Goal: Information Seeking & Learning: Learn about a topic

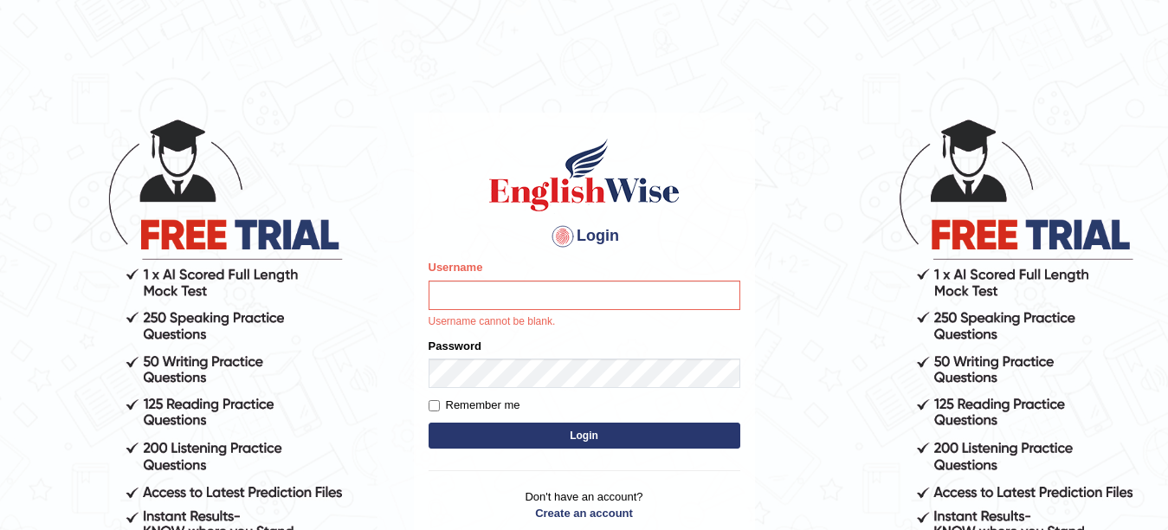
type input "Farzana12"
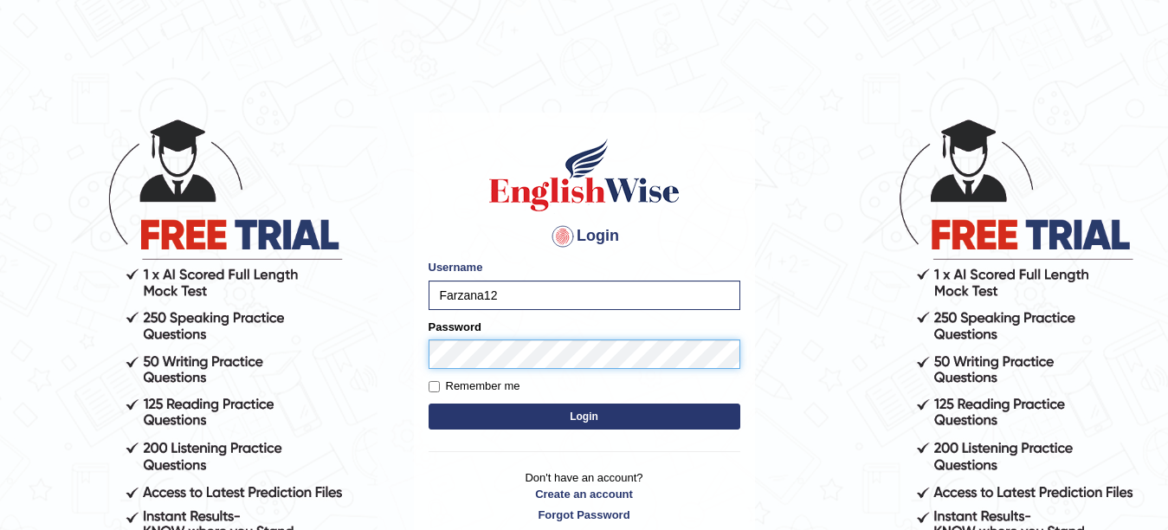
click at [429, 403] on button "Login" at bounding box center [585, 416] width 312 height 26
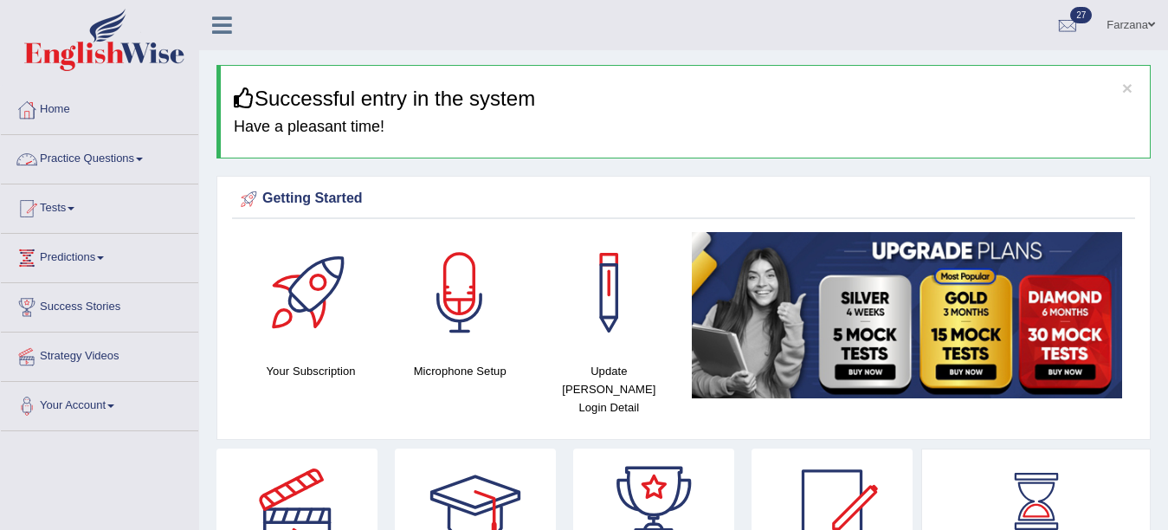
click at [113, 174] on link "Practice Questions" at bounding box center [99, 156] width 197 height 43
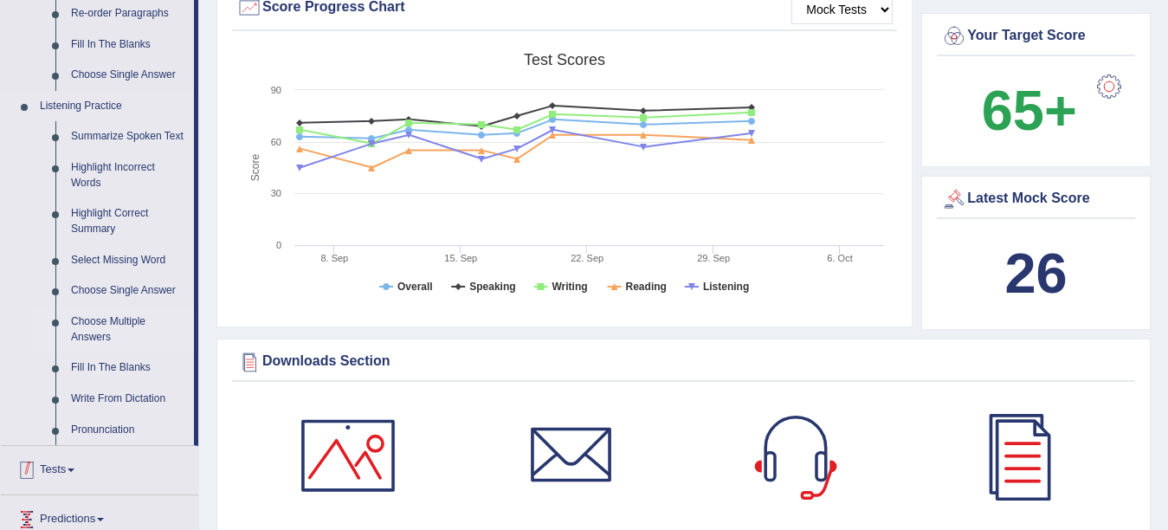
scroll to position [693, 0]
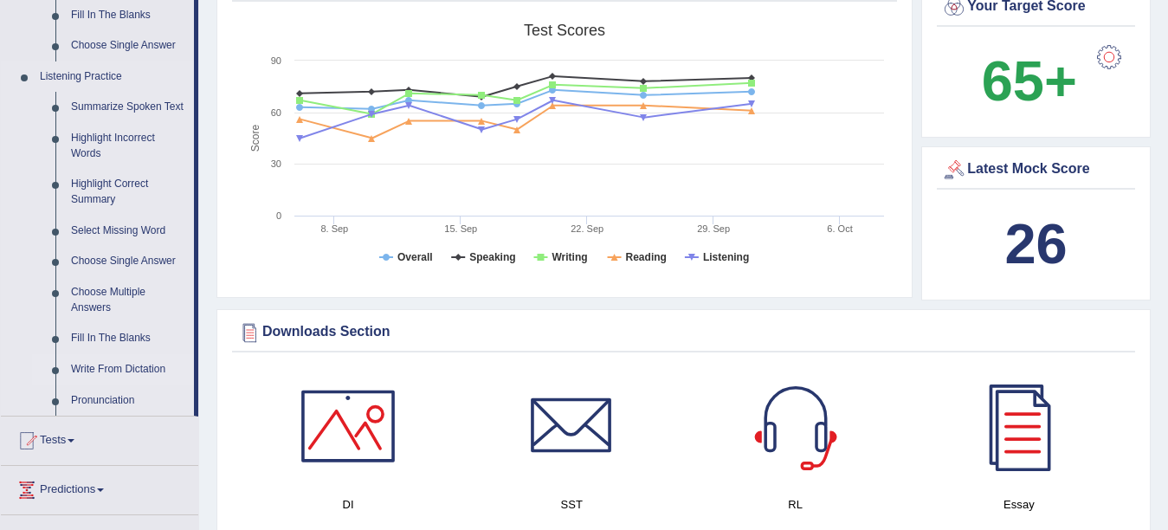
click at [101, 368] on link "Write From Dictation" at bounding box center [128, 369] width 131 height 31
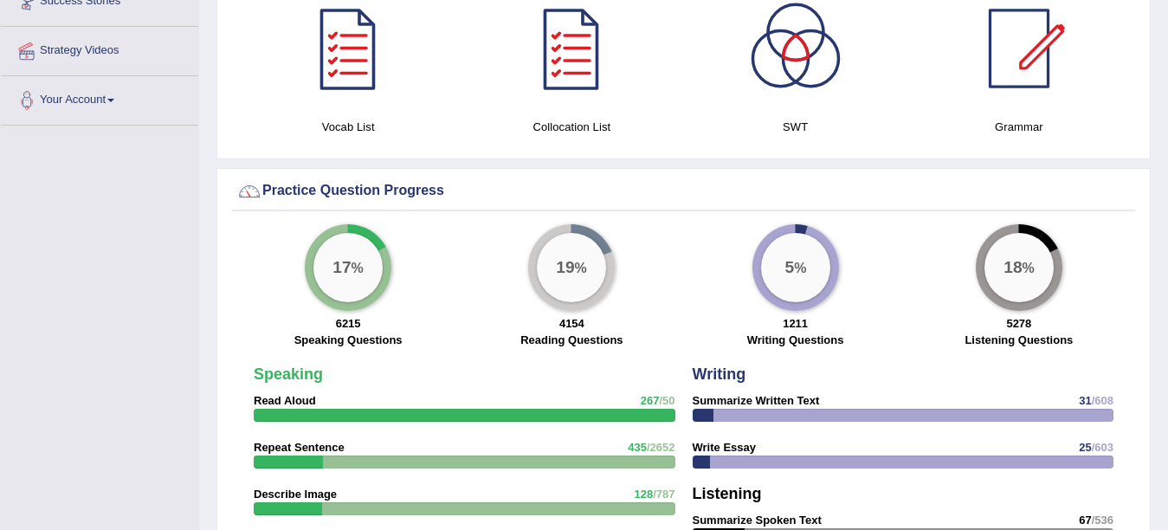
scroll to position [1177, 0]
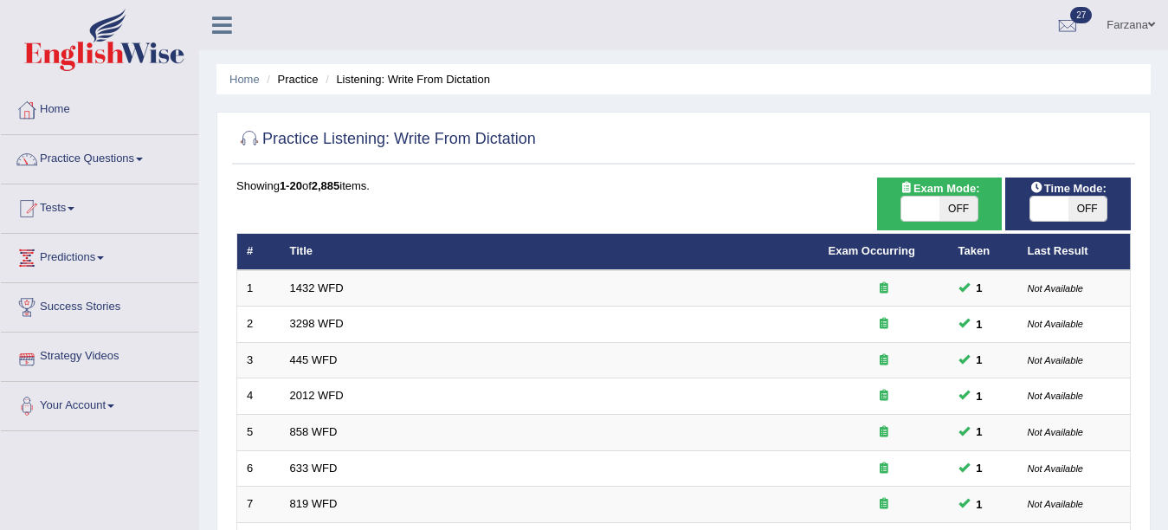
click at [1087, 208] on span "OFF" at bounding box center [1087, 209] width 38 height 24
checkbox input "true"
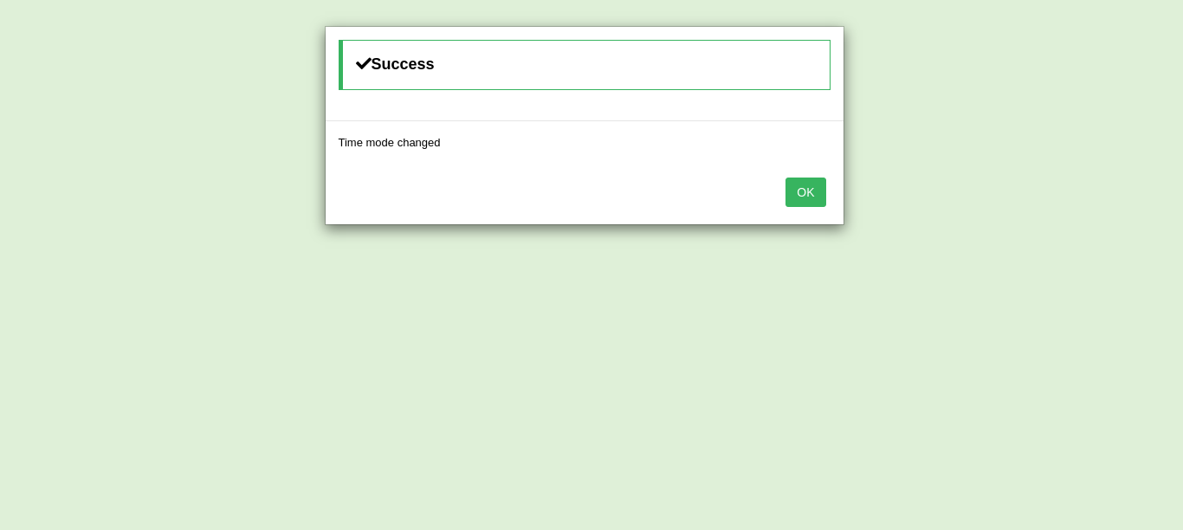
click at [821, 184] on button "OK" at bounding box center [805, 191] width 40 height 29
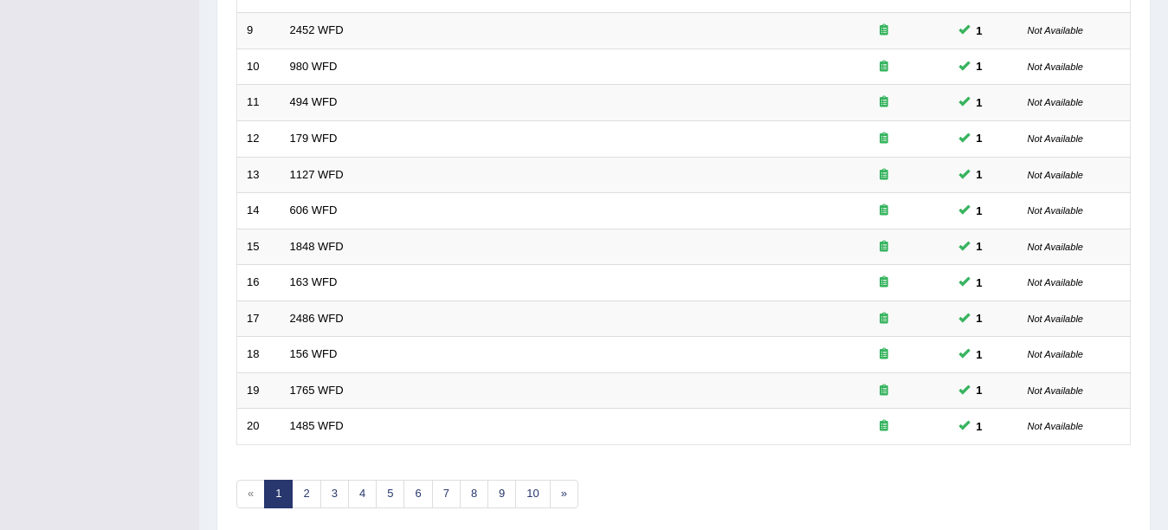
scroll to position [616, 0]
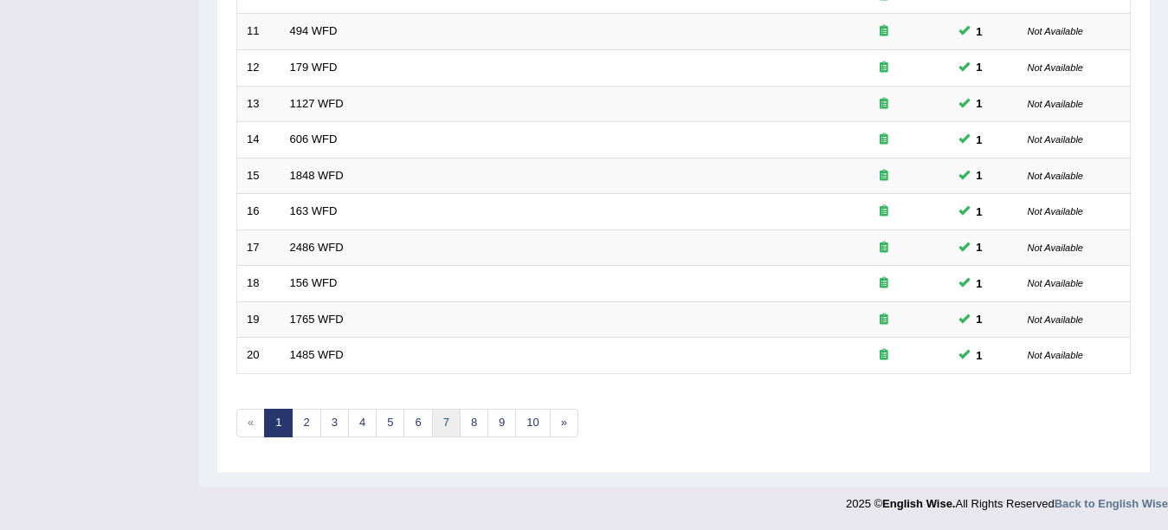
click at [448, 425] on link "7" at bounding box center [446, 423] width 29 height 29
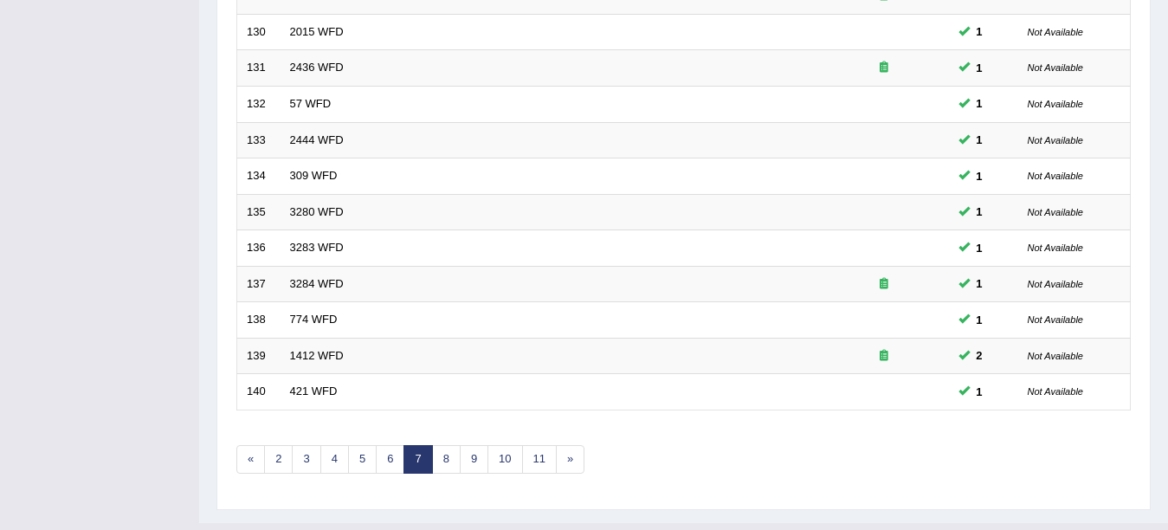
scroll to position [616, 0]
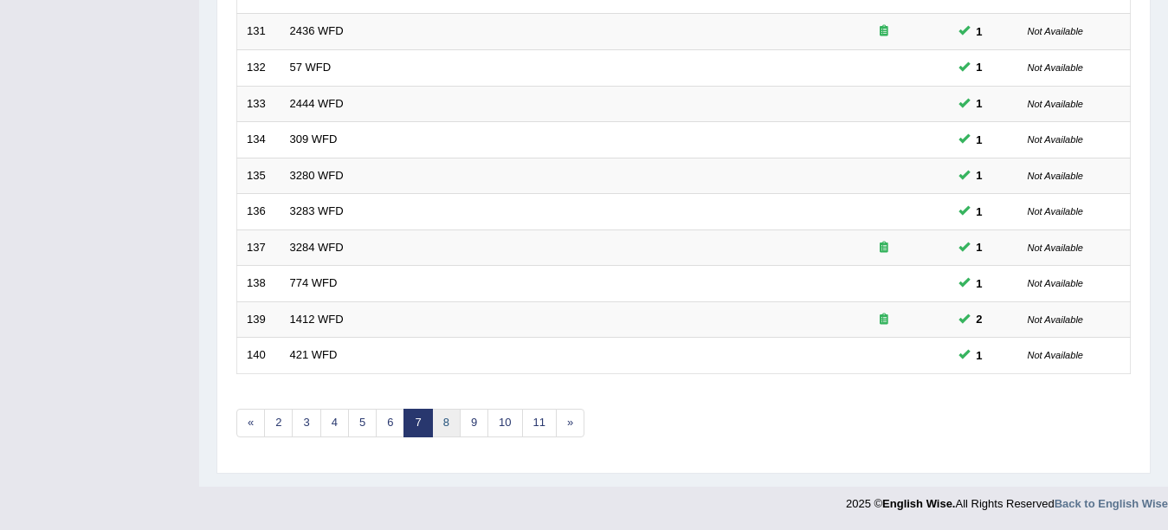
drag, startPoint x: 0, startPoint y: 0, endPoint x: 447, endPoint y: 424, distance: 616.1
click at [447, 424] on link "8" at bounding box center [446, 423] width 29 height 29
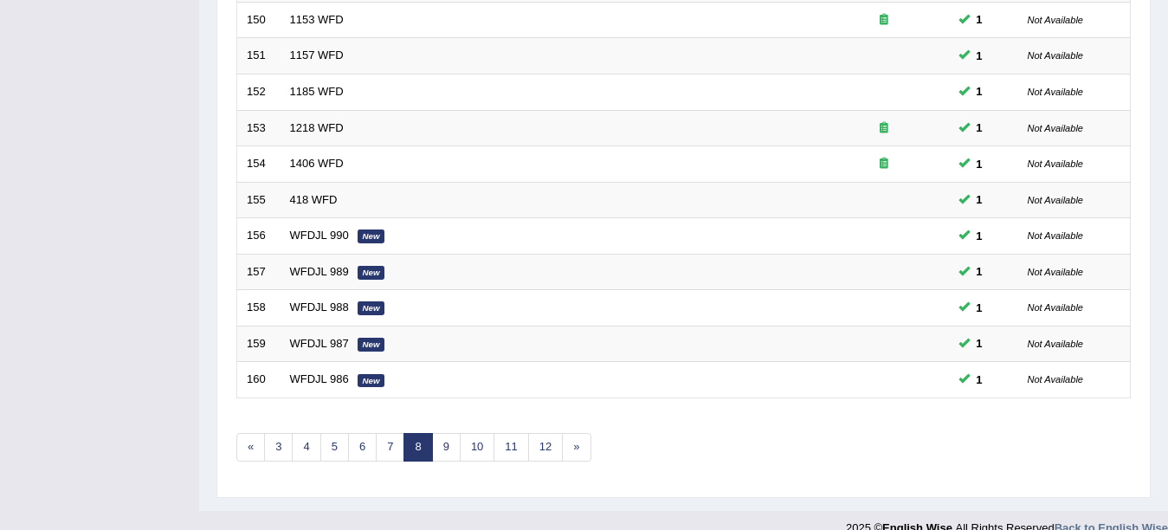
scroll to position [616, 0]
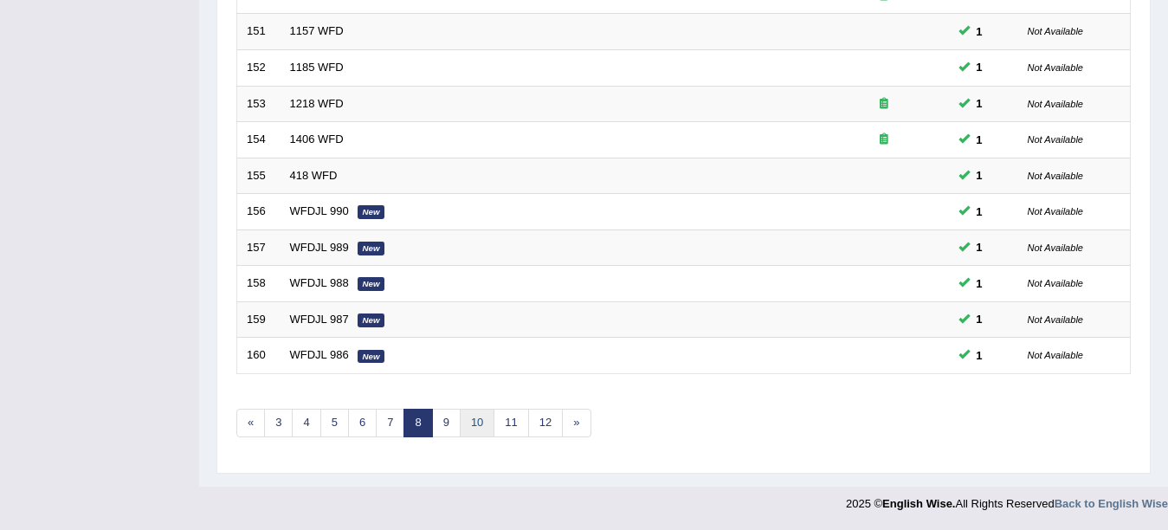
click at [467, 428] on link "10" at bounding box center [477, 423] width 35 height 29
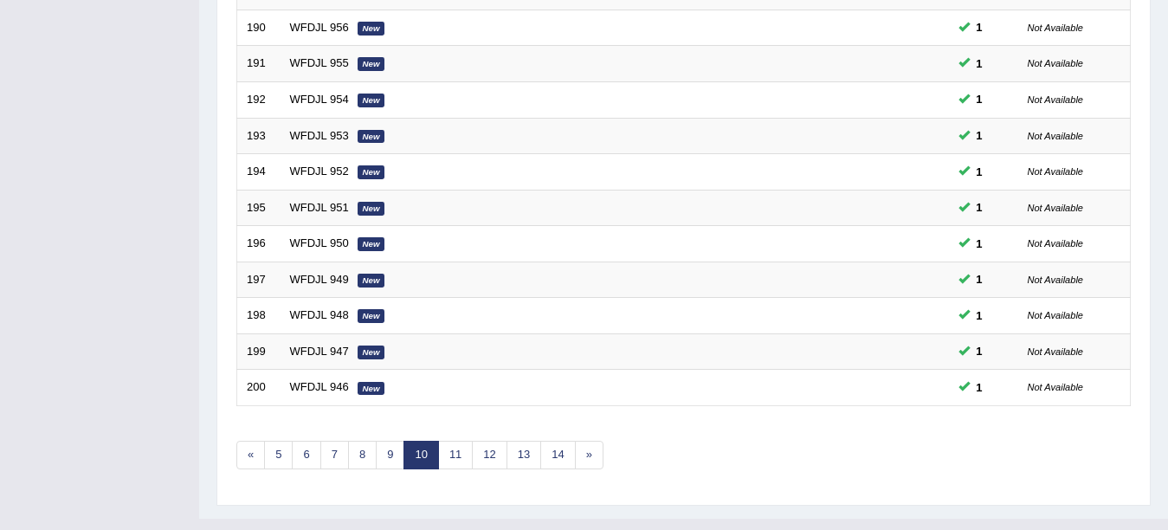
scroll to position [616, 0]
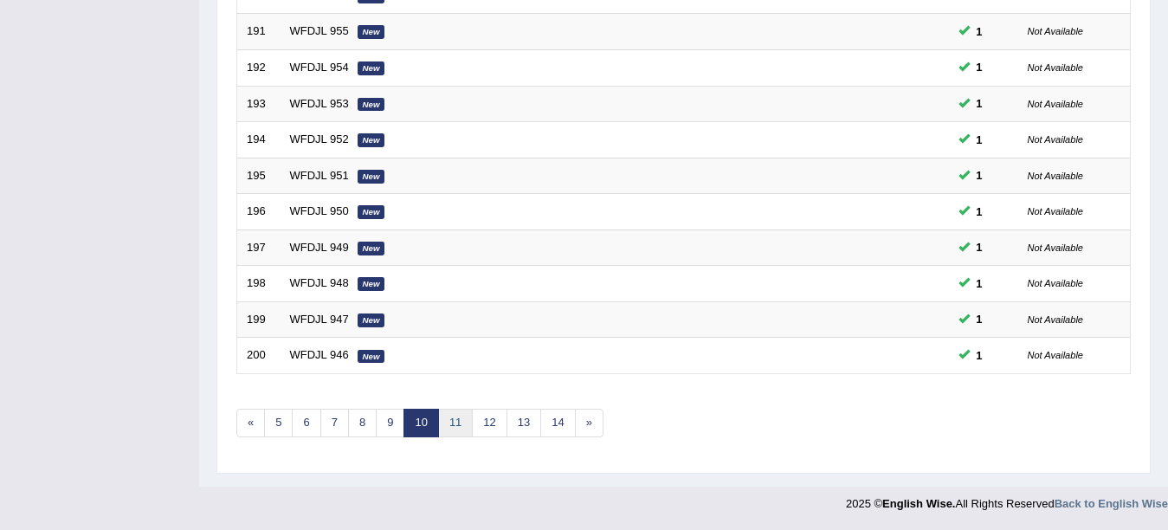
click at [468, 427] on link "11" at bounding box center [455, 423] width 35 height 29
drag, startPoint x: 0, startPoint y: 0, endPoint x: 468, endPoint y: 427, distance: 633.7
click at [468, 427] on link "12" at bounding box center [461, 423] width 35 height 29
click at [469, 427] on link "13" at bounding box center [467, 423] width 35 height 29
drag, startPoint x: 0, startPoint y: 0, endPoint x: 469, endPoint y: 427, distance: 634.4
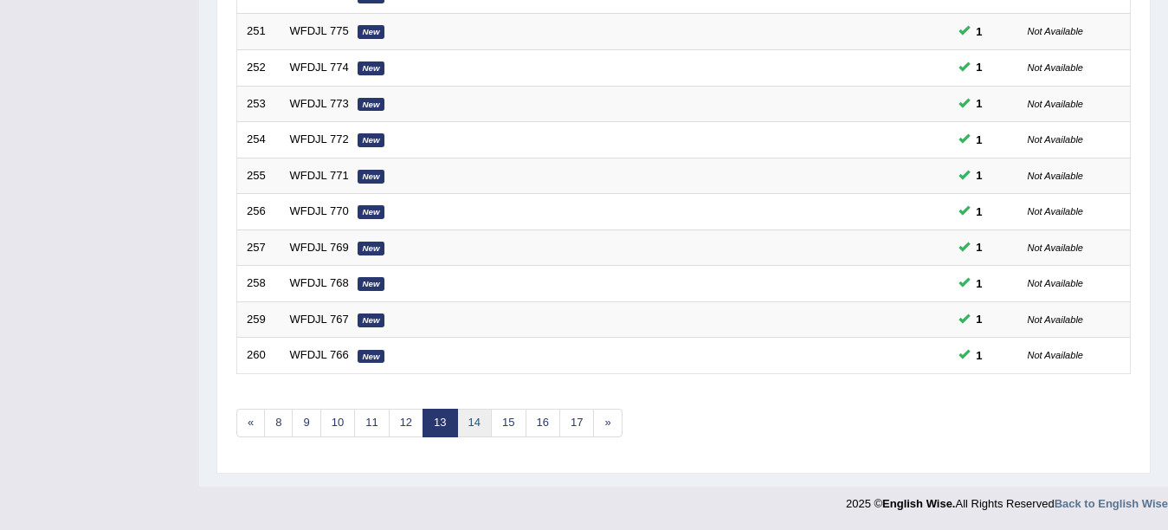
click at [469, 427] on link "14" at bounding box center [474, 423] width 35 height 29
click at [519, 421] on link "17" at bounding box center [521, 423] width 35 height 29
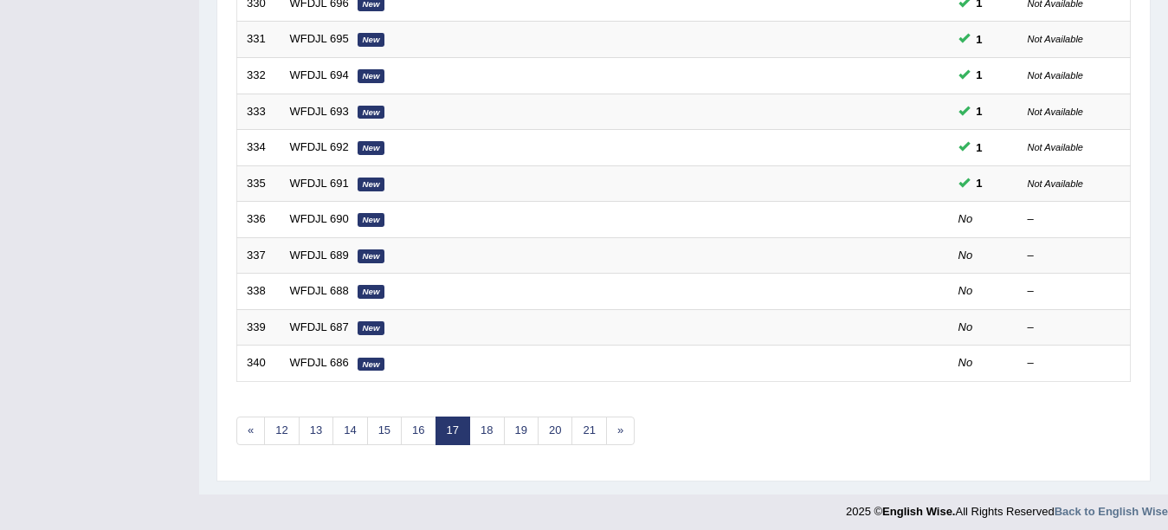
scroll to position [616, 0]
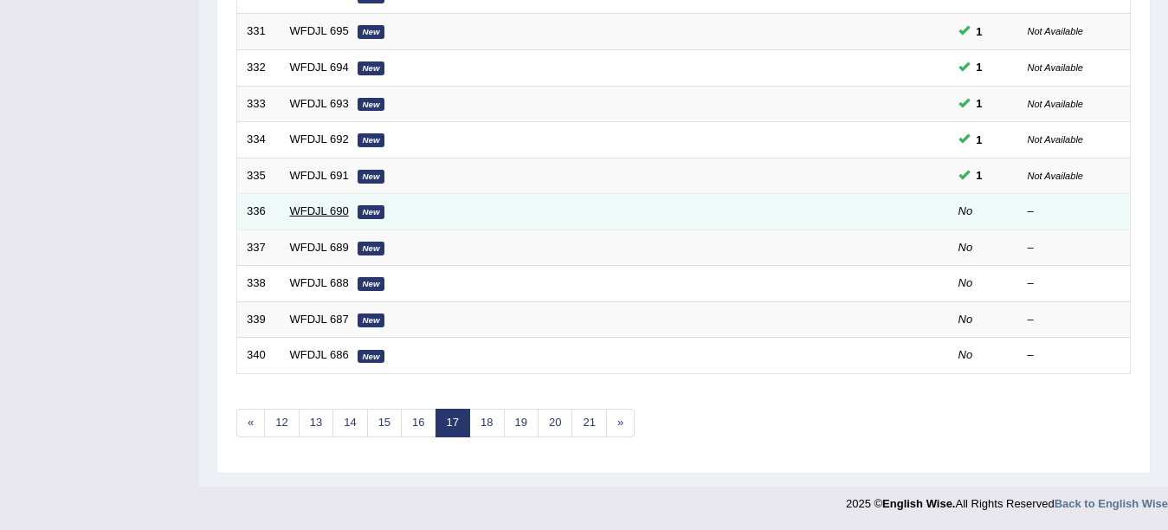
click at [311, 212] on link "WFDJL 690" at bounding box center [319, 210] width 59 height 13
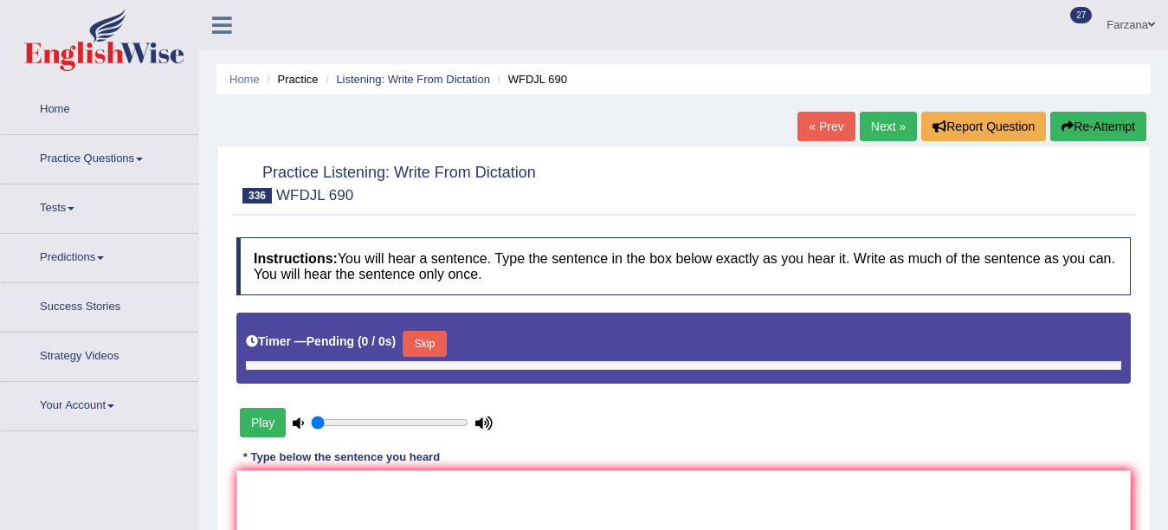
type input "1"
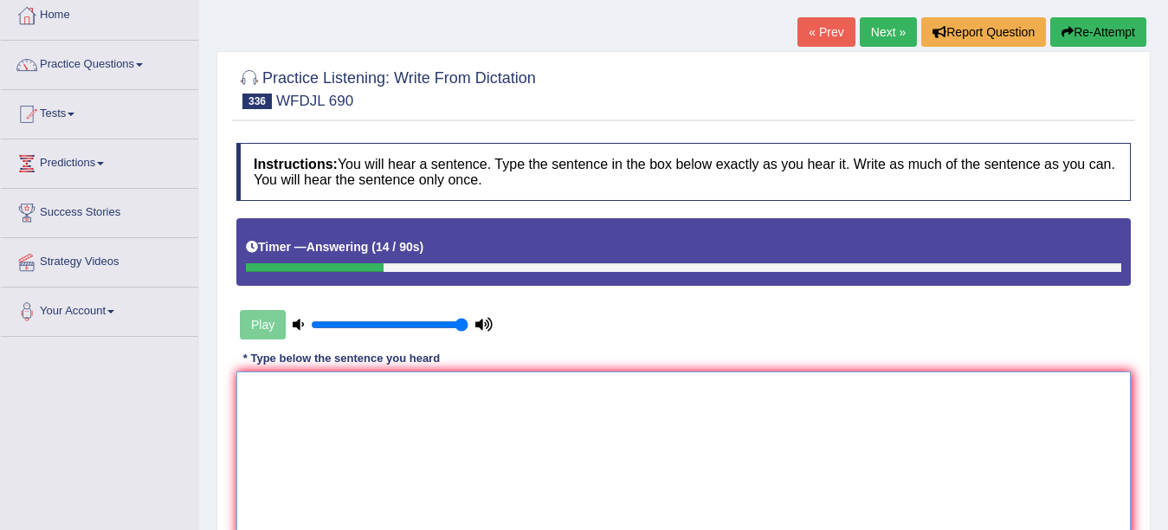
scroll to position [139, 0]
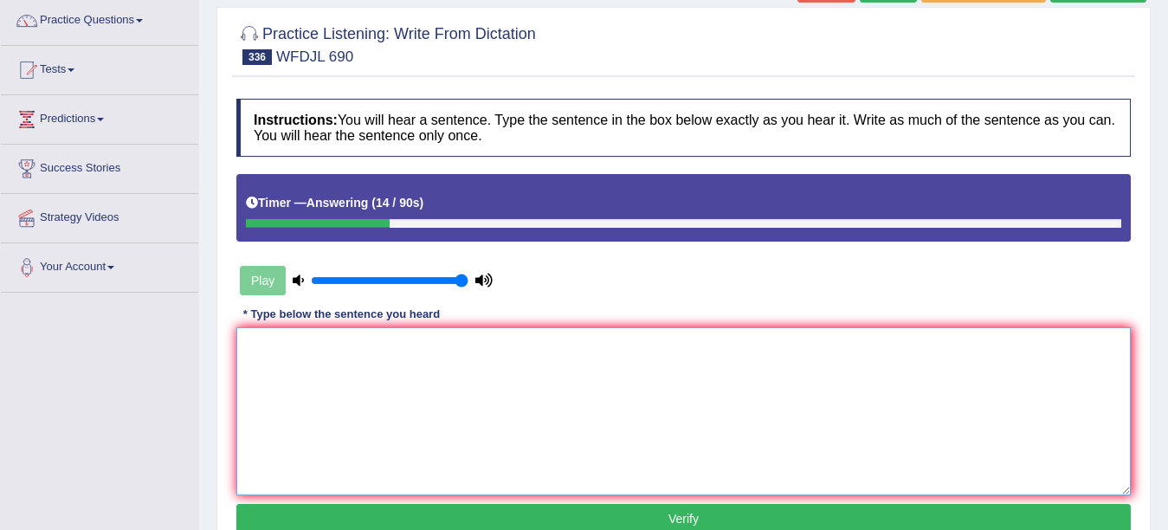
click at [753, 381] on textarea at bounding box center [683, 411] width 894 height 168
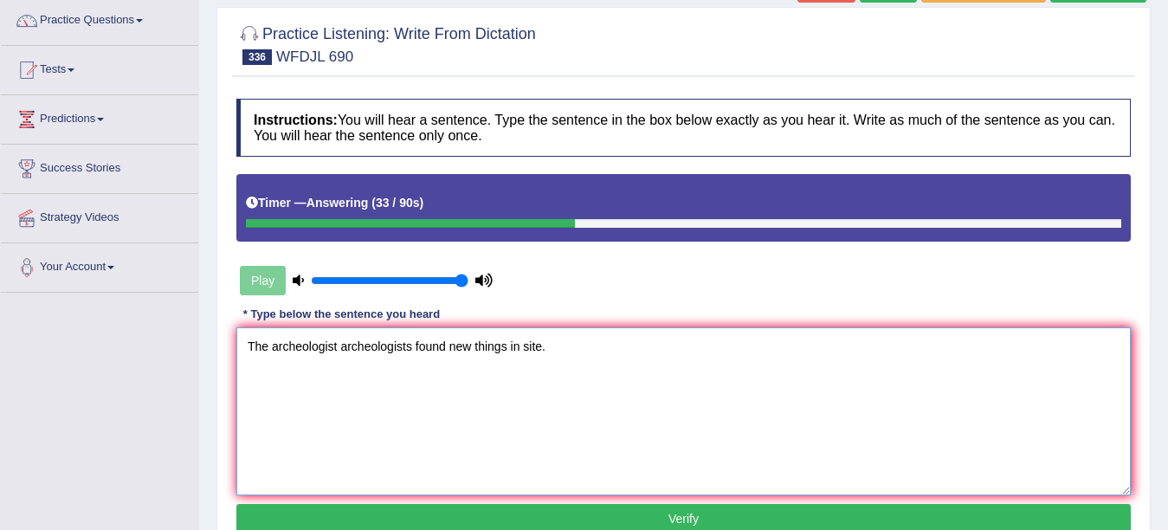
type textarea "The archeologist archeologists found new things in site."
click at [541, 526] on button "Verify" at bounding box center [683, 518] width 894 height 29
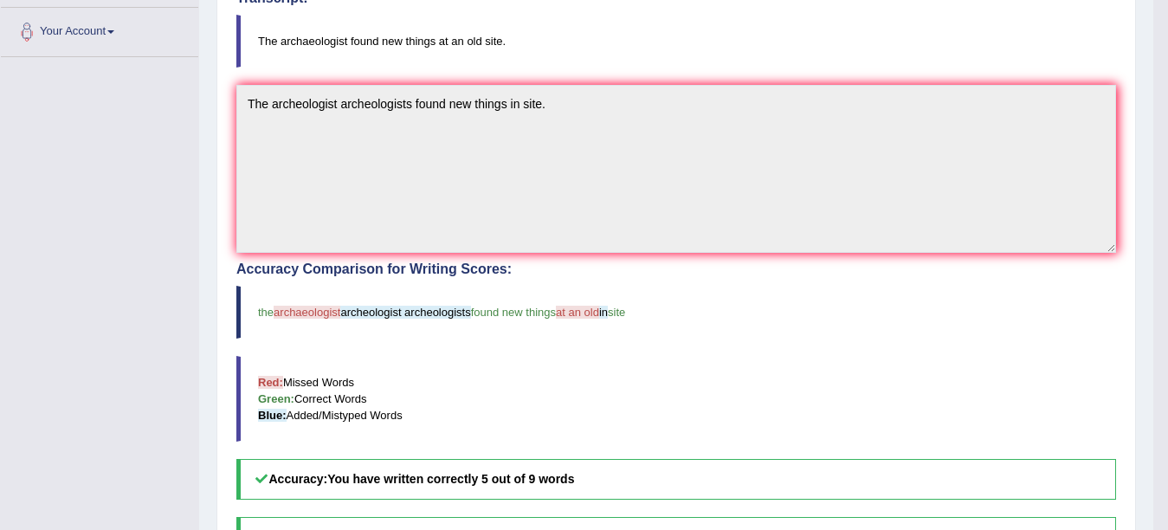
scroll to position [0, 0]
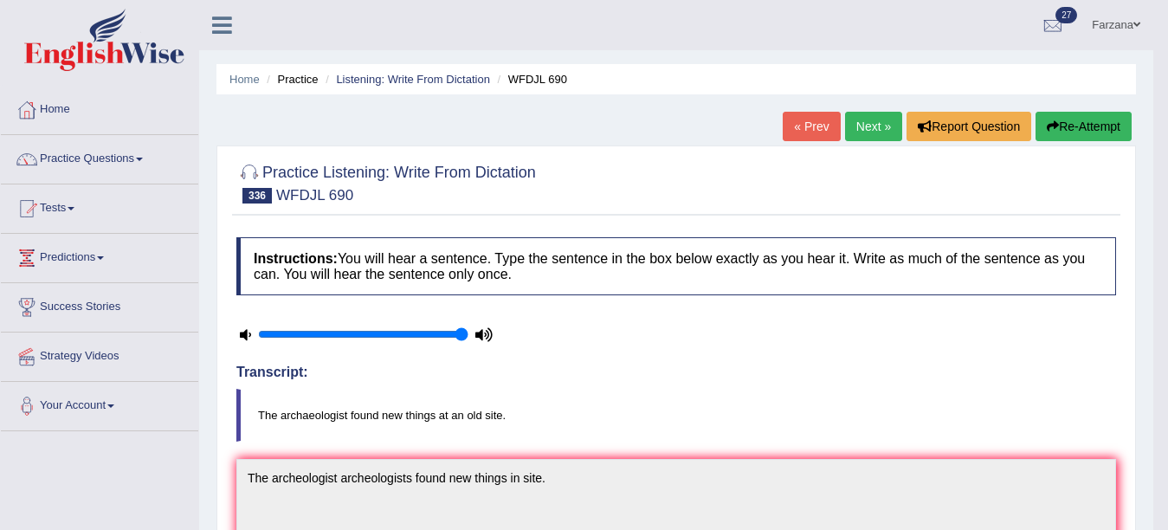
click at [857, 119] on link "Next »" at bounding box center [873, 126] width 57 height 29
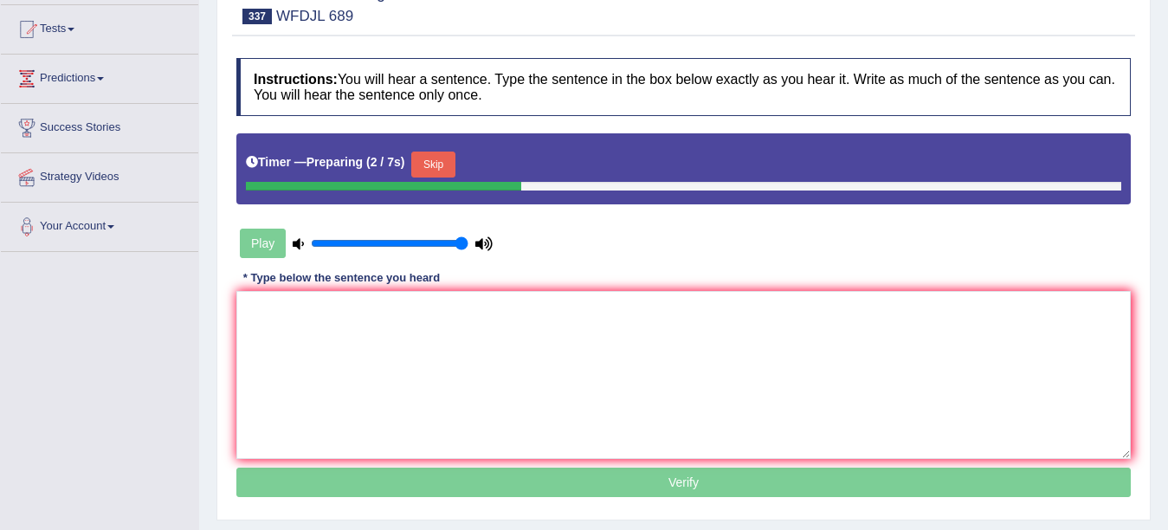
scroll to position [208, 0]
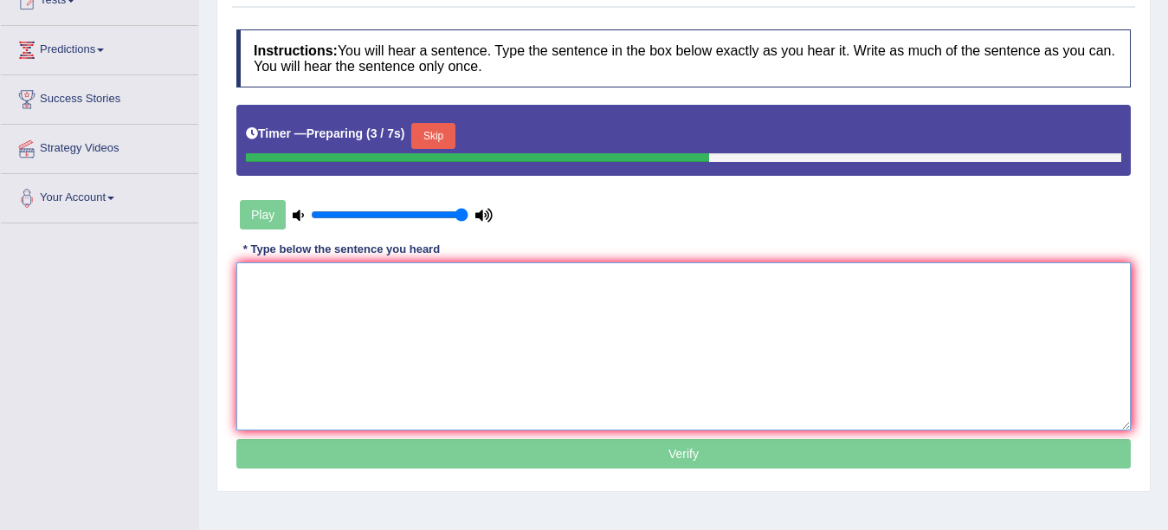
click at [554, 287] on textarea at bounding box center [683, 346] width 894 height 168
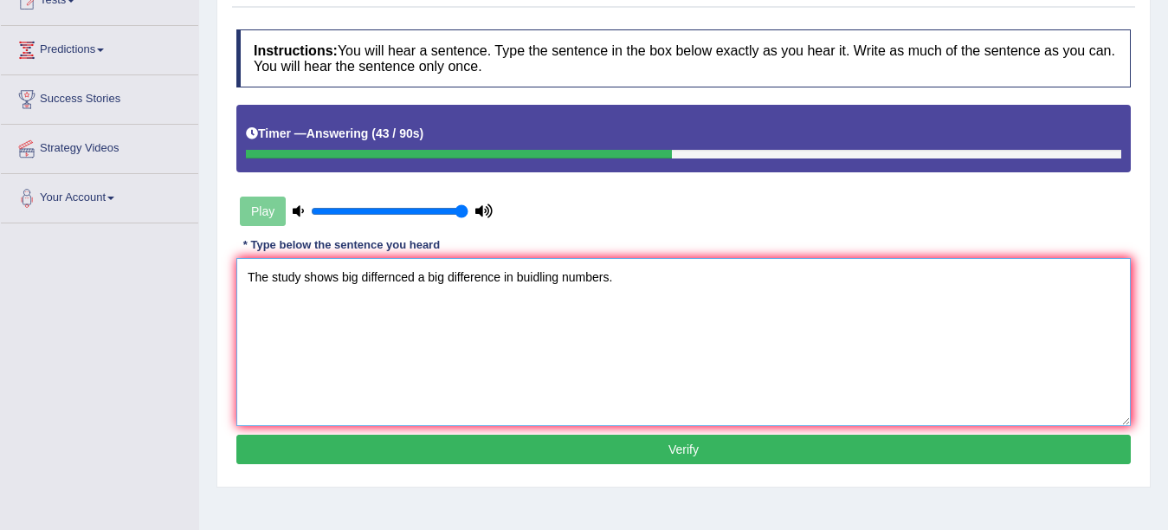
type textarea "The study shows big differnced a big difference in buidling numbers."
click at [539, 447] on button "Verify" at bounding box center [683, 449] width 894 height 29
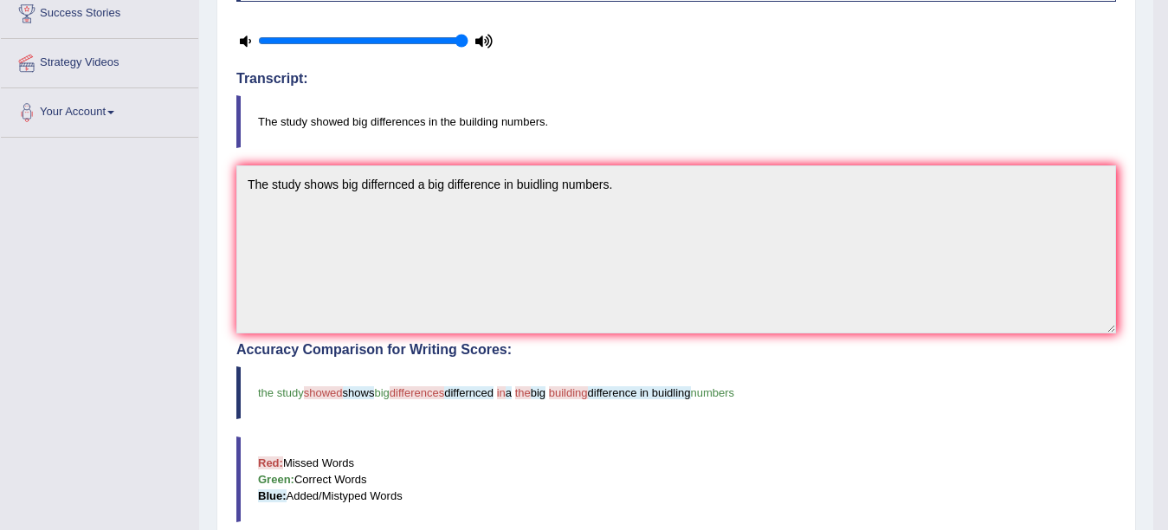
scroll to position [0, 0]
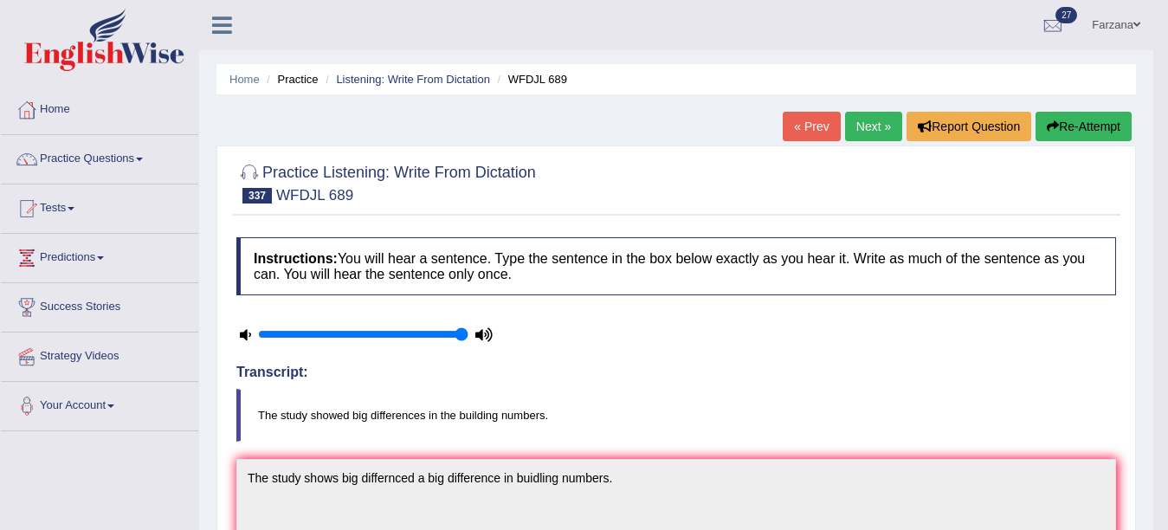
click at [862, 119] on link "Next »" at bounding box center [873, 126] width 57 height 29
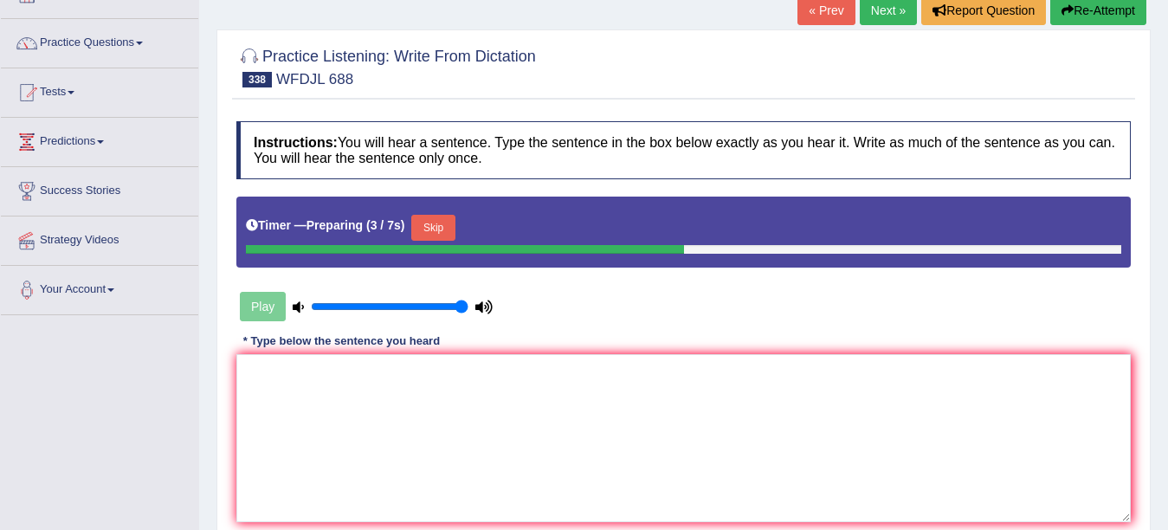
scroll to position [150, 0]
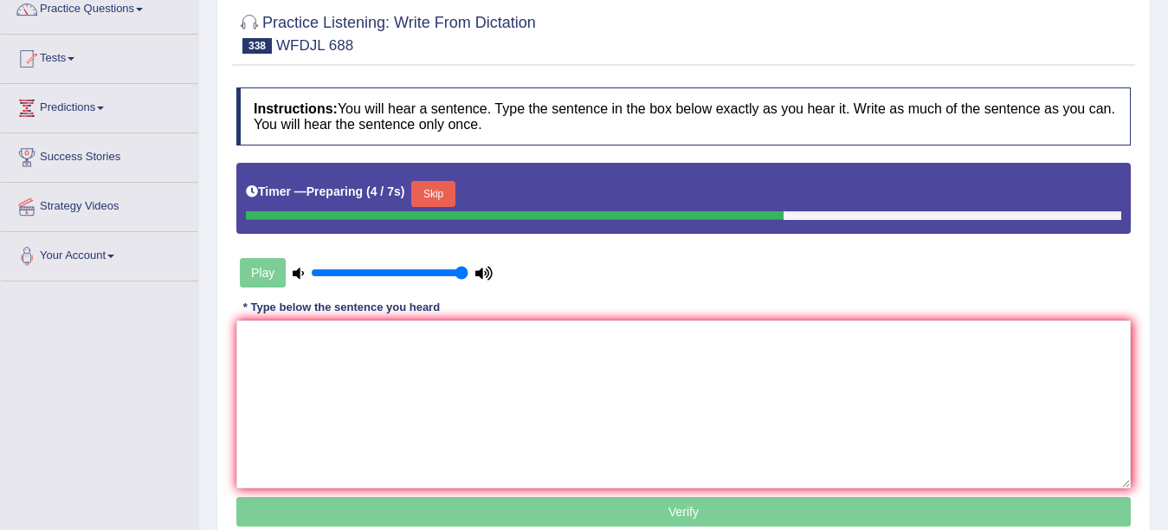
click at [700, 318] on div "Instructions: You will hear a sentence. Type the sentence in the box below exac…" at bounding box center [683, 309] width 903 height 461
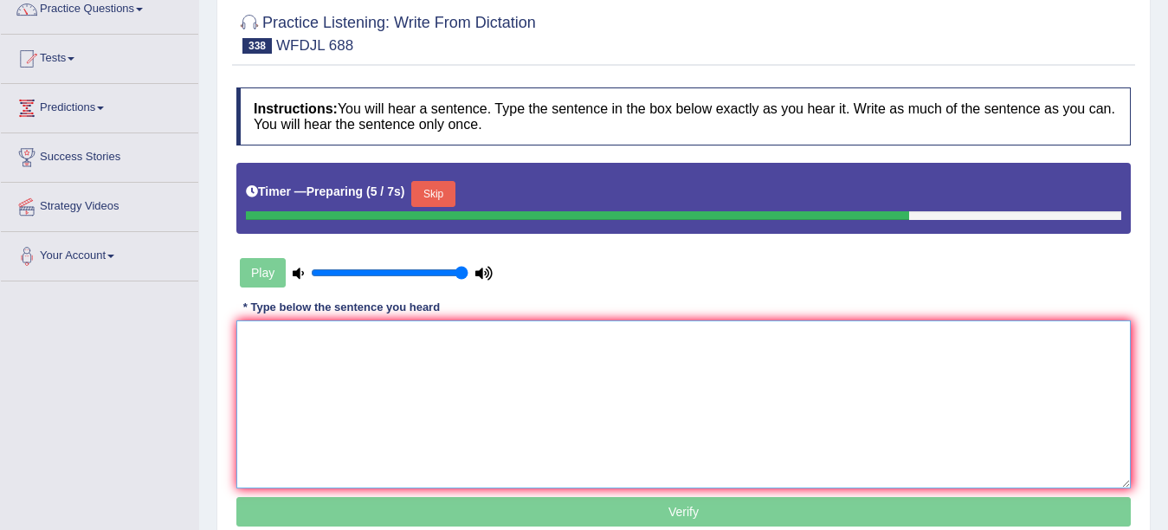
click at [519, 359] on textarea at bounding box center [683, 404] width 894 height 168
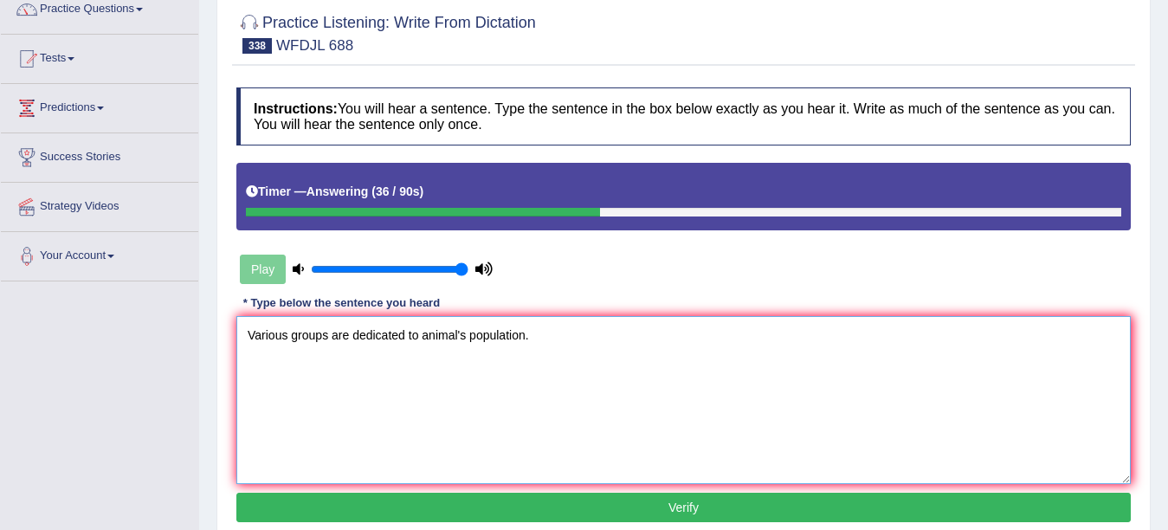
type textarea "Various groups are dedicated to animal's population."
click at [485, 511] on button "Verify" at bounding box center [683, 507] width 894 height 29
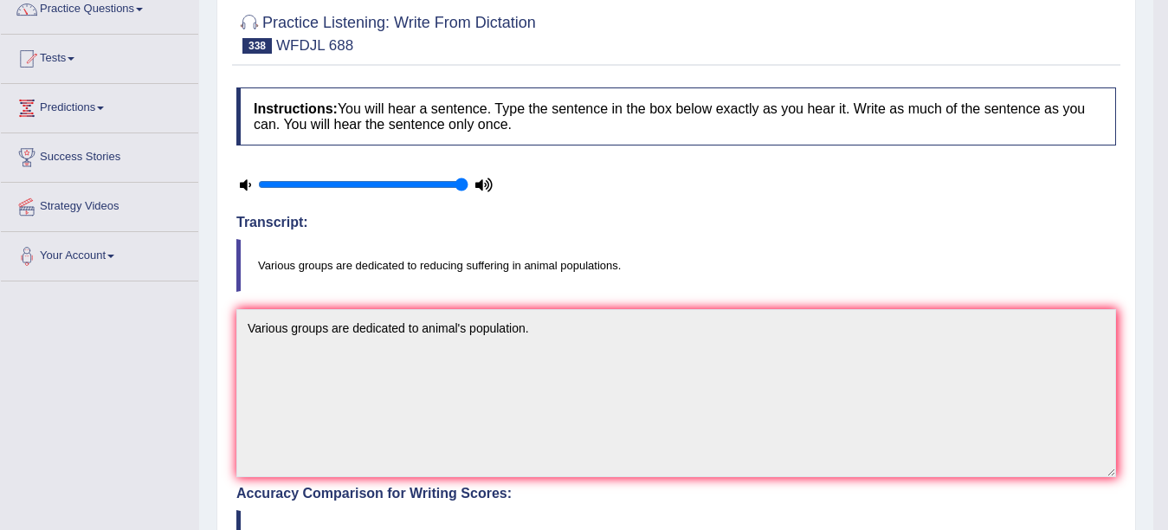
scroll to position [0, 0]
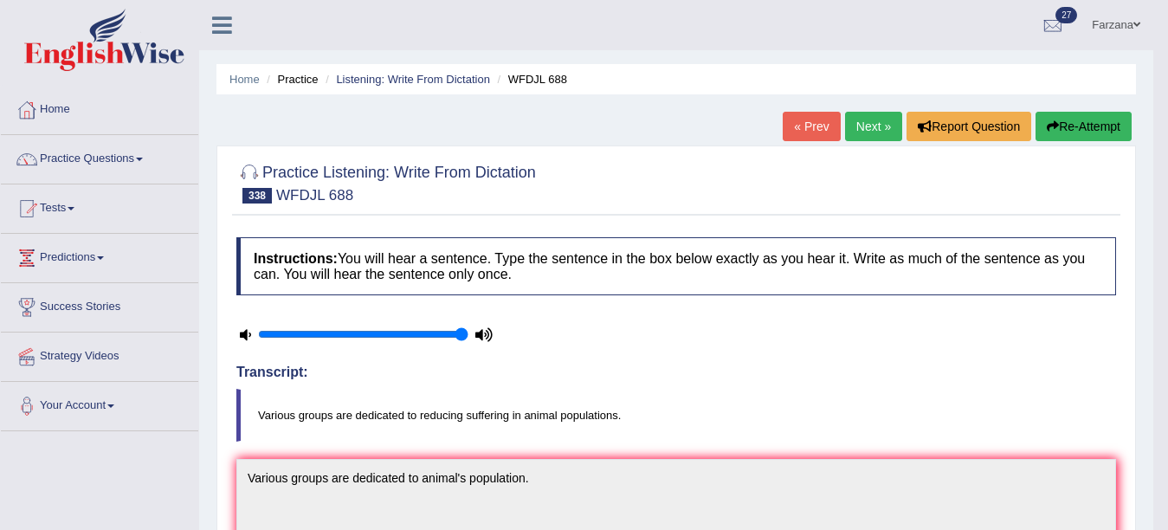
click at [864, 122] on link "Next »" at bounding box center [873, 126] width 57 height 29
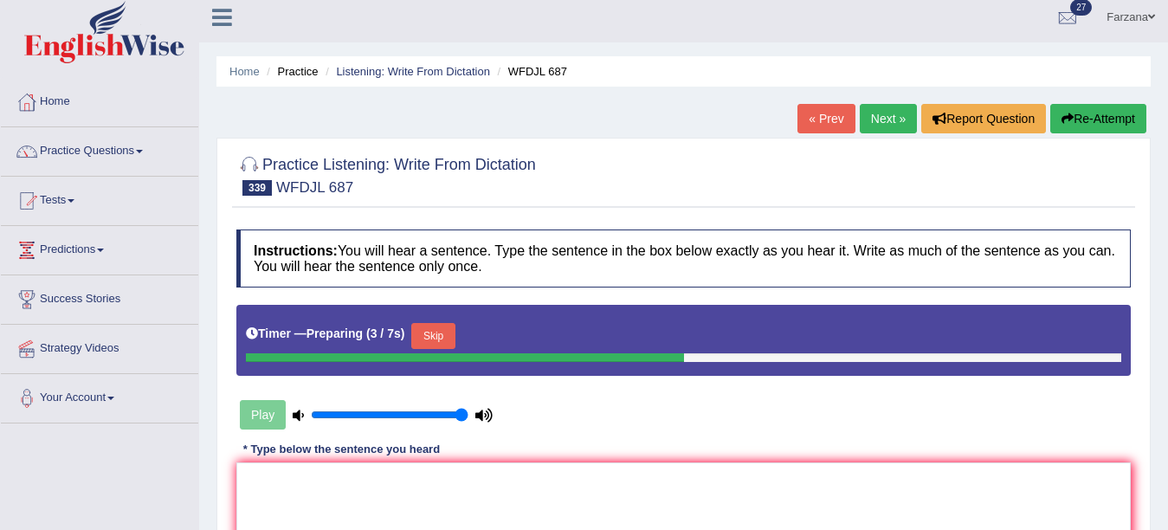
scroll to position [202, 0]
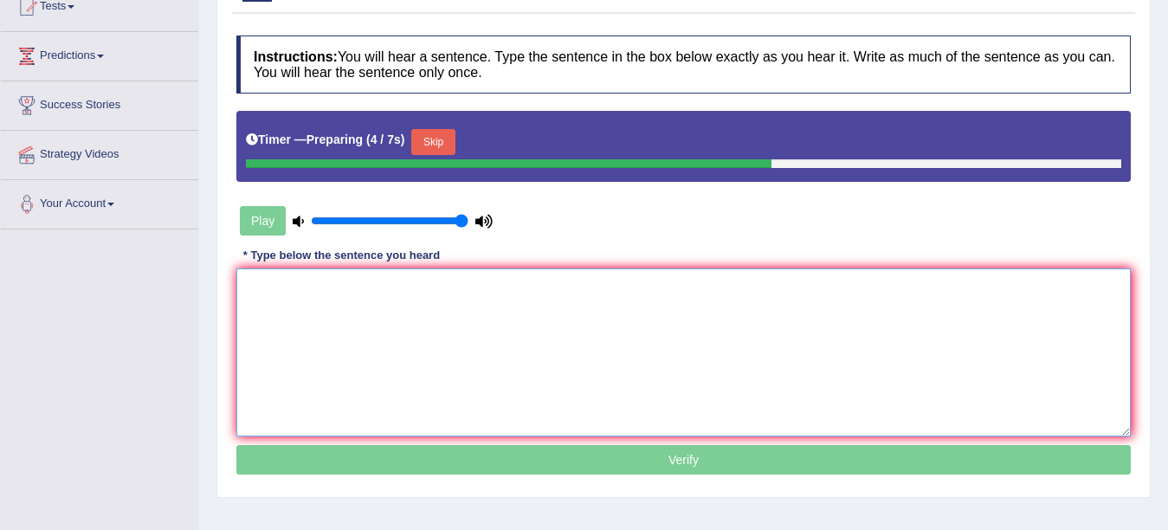
click at [773, 313] on textarea at bounding box center [683, 352] width 894 height 168
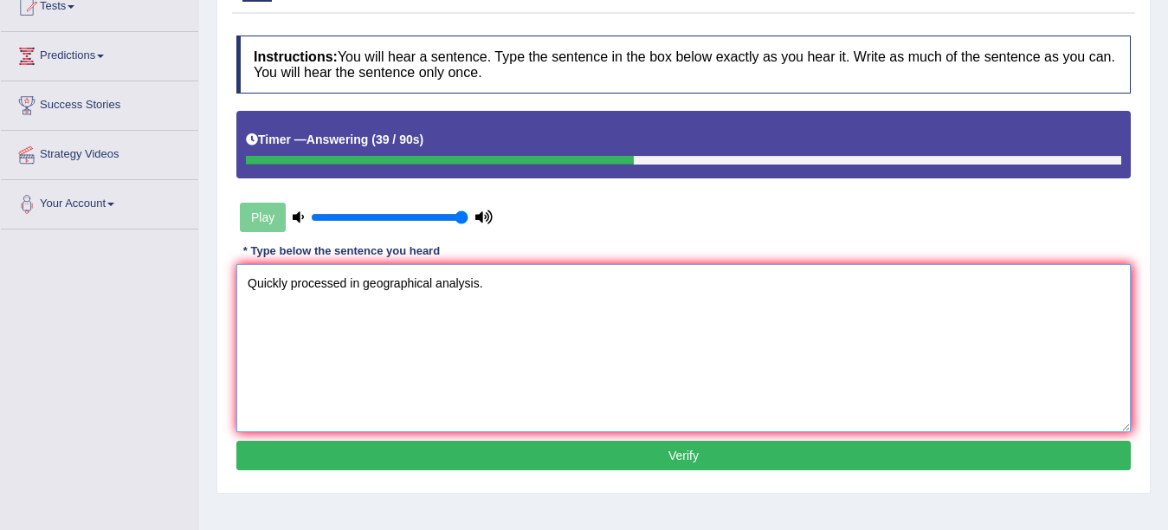
type textarea "Quickly processed in geographical analysis."
click at [552, 455] on button "Verify" at bounding box center [683, 455] width 894 height 29
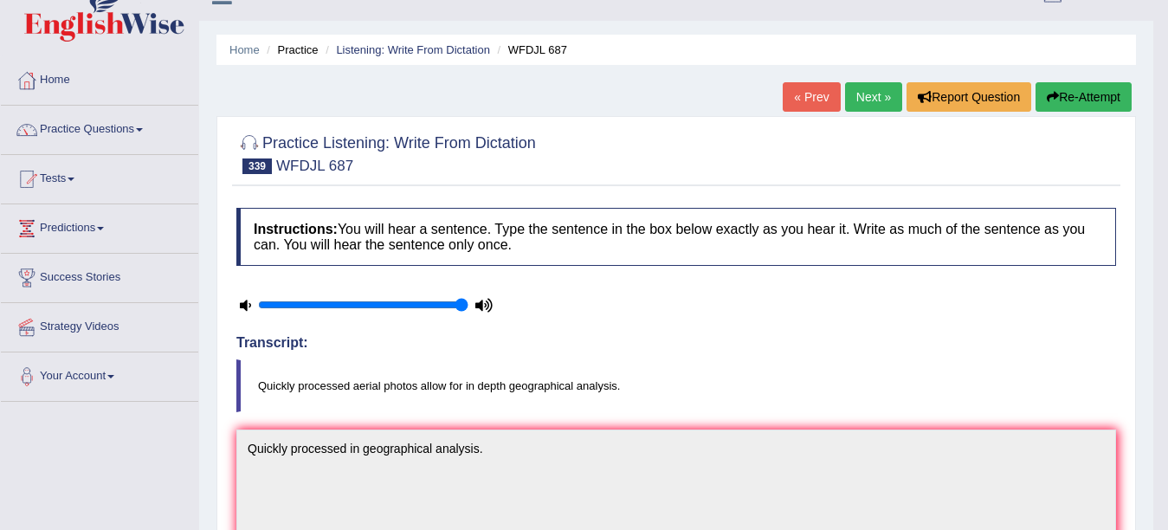
scroll to position [29, 0]
click at [868, 90] on link "Next »" at bounding box center [873, 97] width 57 height 29
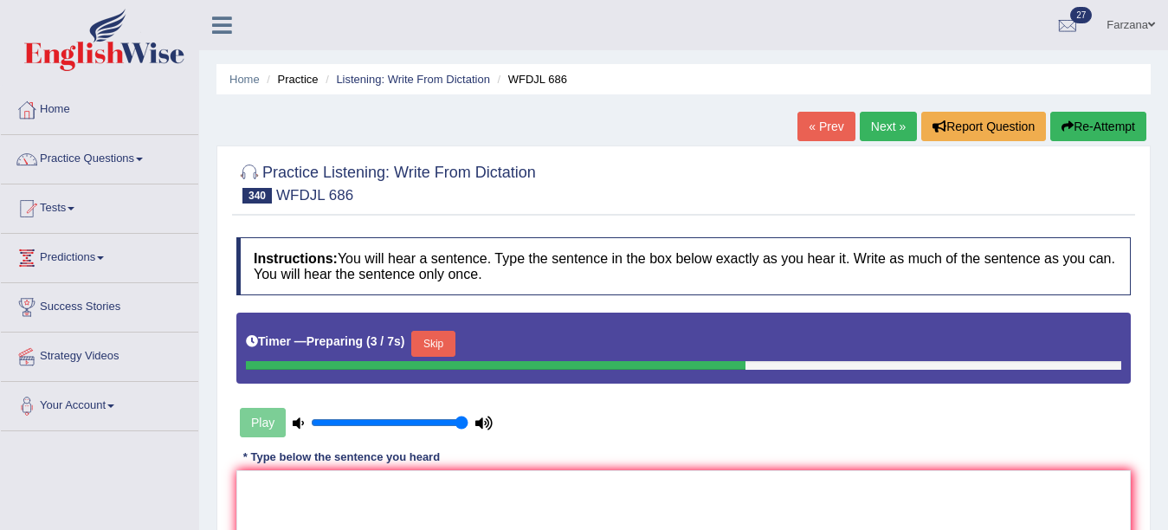
scroll to position [159, 0]
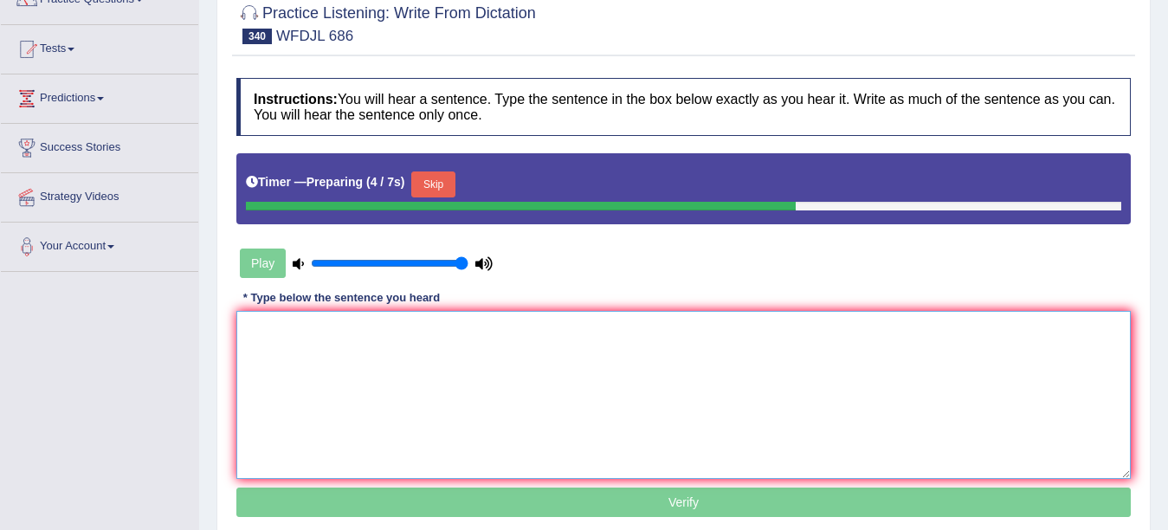
click at [700, 330] on textarea at bounding box center [683, 395] width 894 height 168
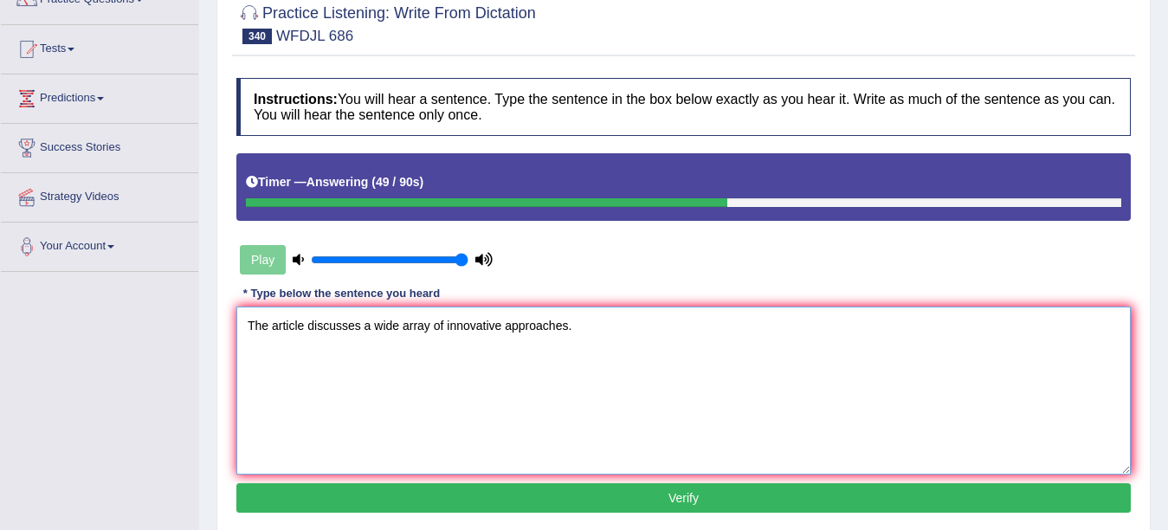
type textarea "The article discusses a wide array of innovative approaches."
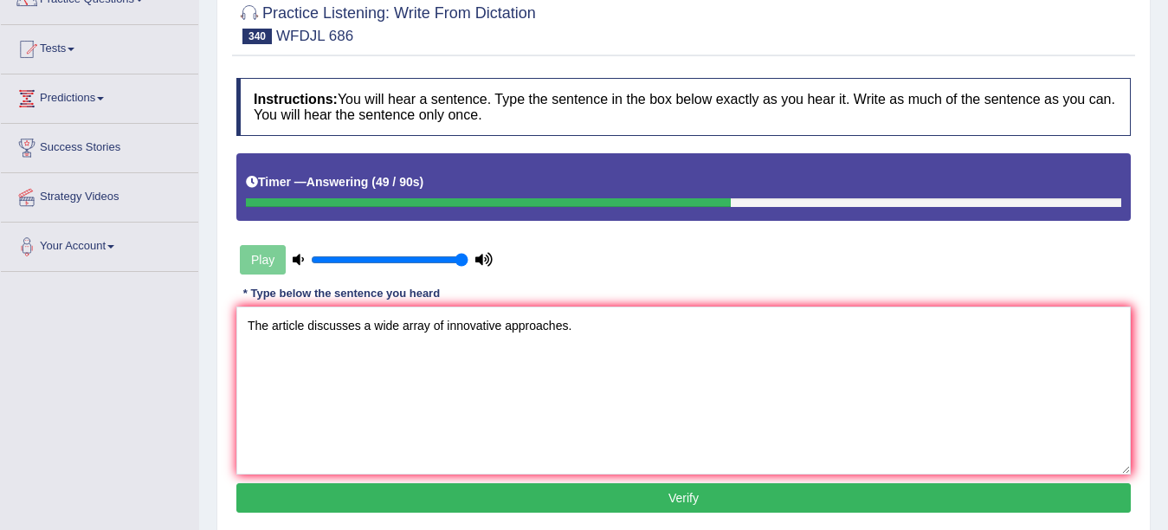
click at [645, 500] on button "Verify" at bounding box center [683, 497] width 894 height 29
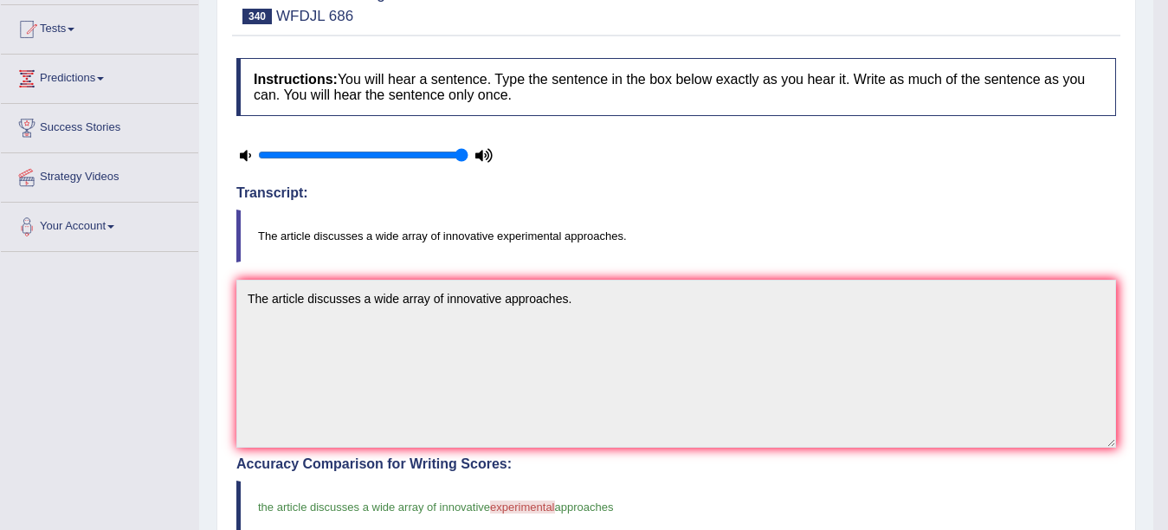
scroll to position [0, 0]
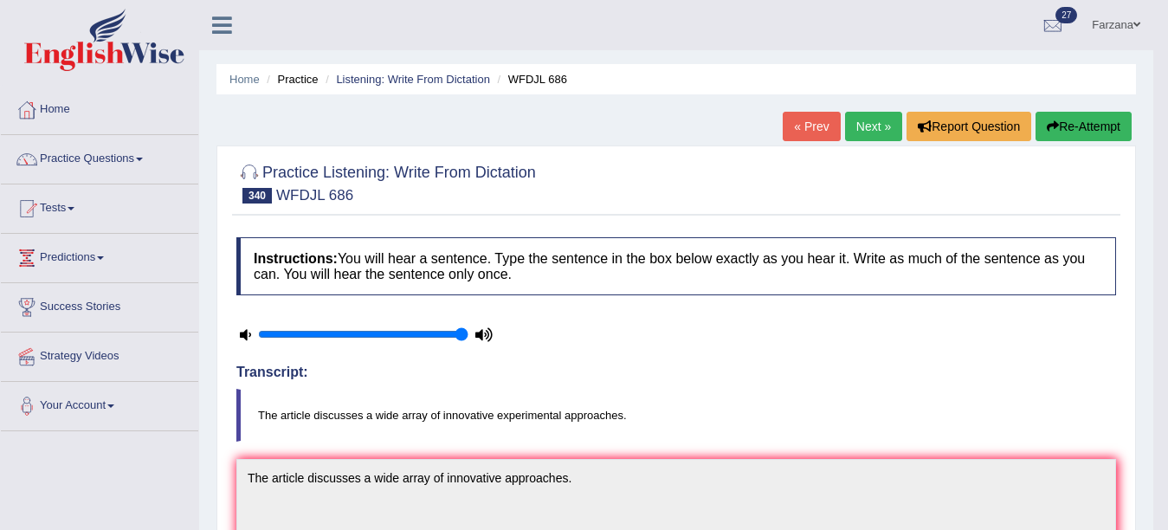
click at [858, 122] on link "Next »" at bounding box center [873, 126] width 57 height 29
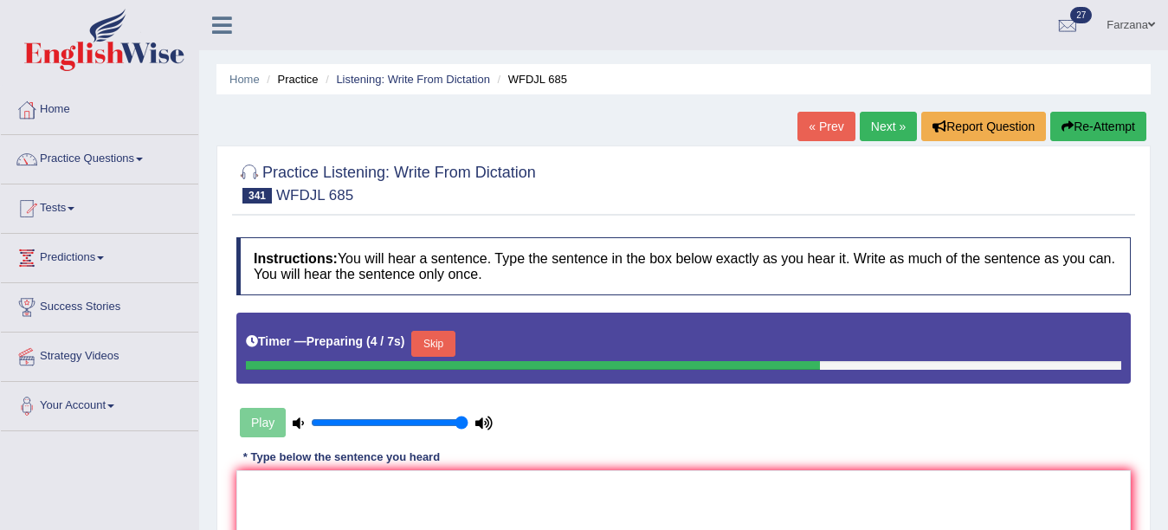
scroll to position [202, 0]
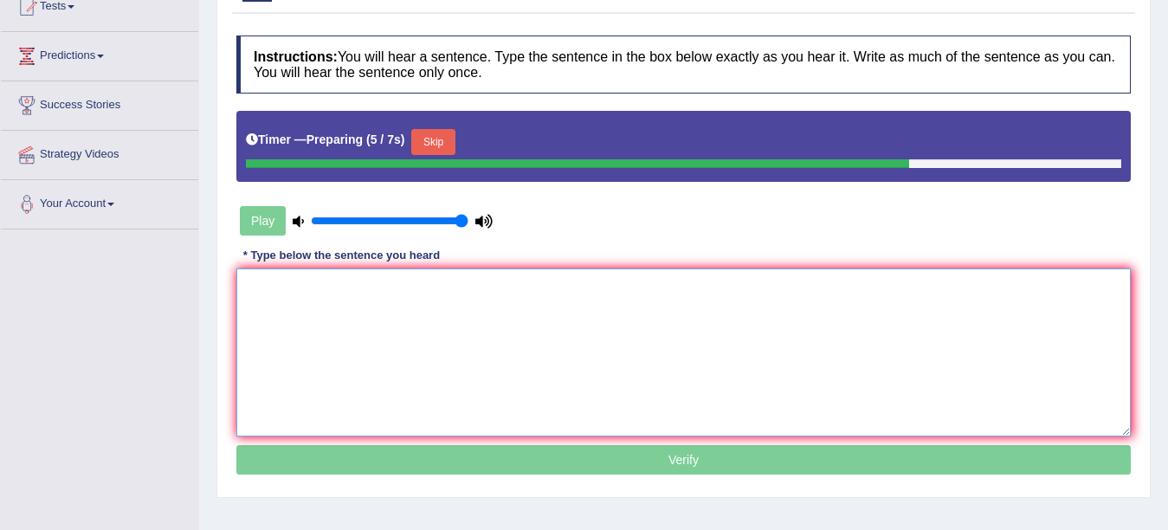
click at [684, 312] on textarea at bounding box center [683, 352] width 894 height 168
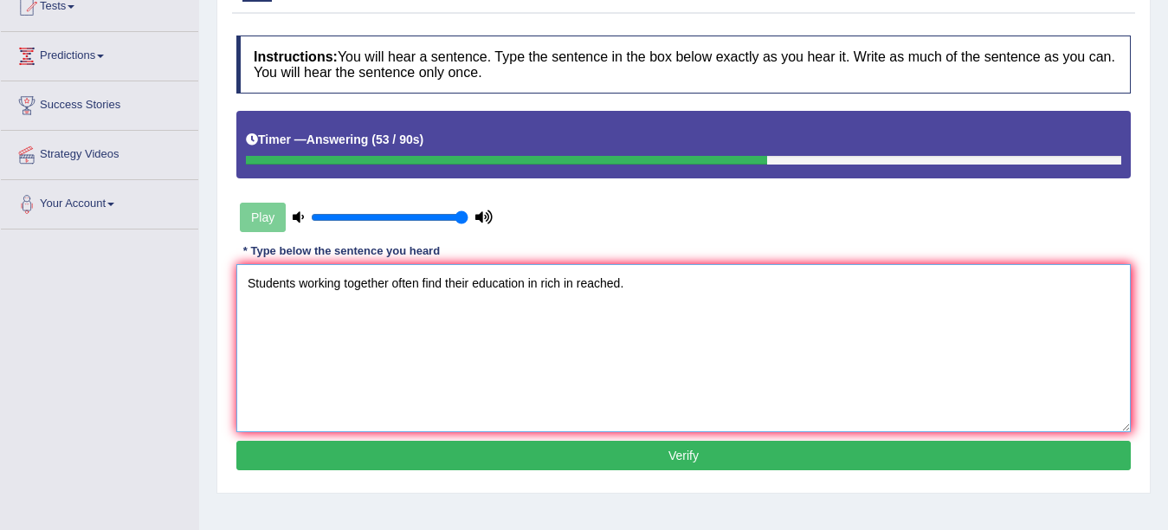
type textarea "Students working together often find their education in rich in reached."
click at [581, 449] on button "Verify" at bounding box center [683, 455] width 894 height 29
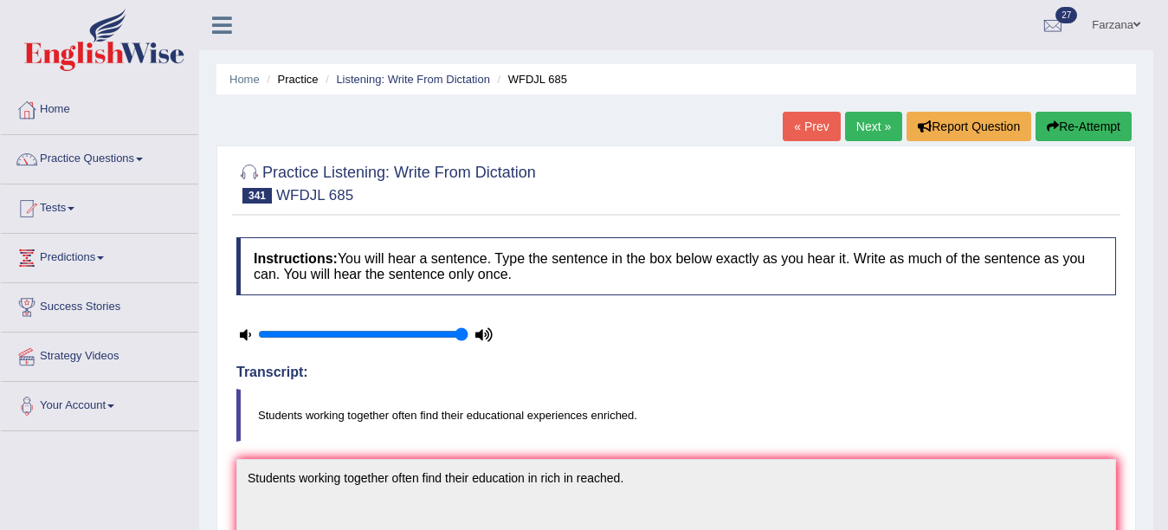
scroll to position [26, 0]
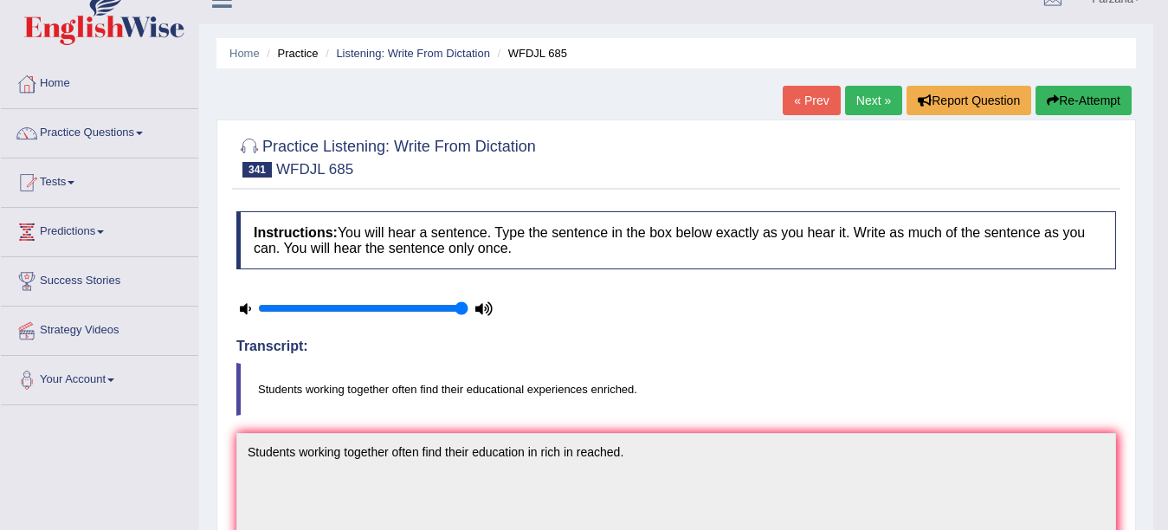
click at [869, 102] on link "Next »" at bounding box center [873, 100] width 57 height 29
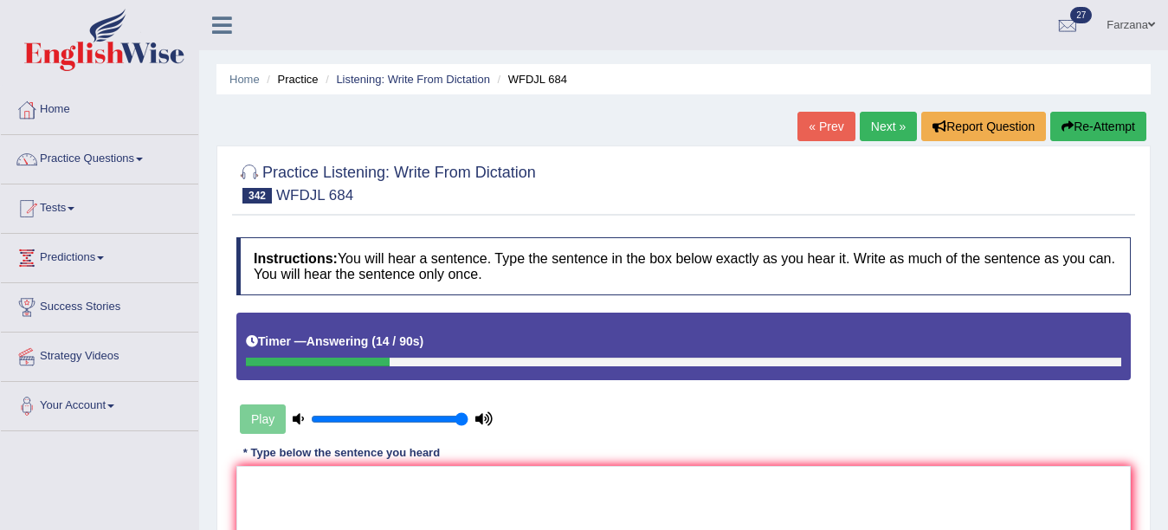
drag, startPoint x: 1167, startPoint y: 90, endPoint x: 1128, endPoint y: 261, distance: 175.8
click at [1128, 261] on div "Home Practice Listening: Write From Dictation WFDJL 684 « Prev Next » Report Qu…" at bounding box center [683, 433] width 969 height 866
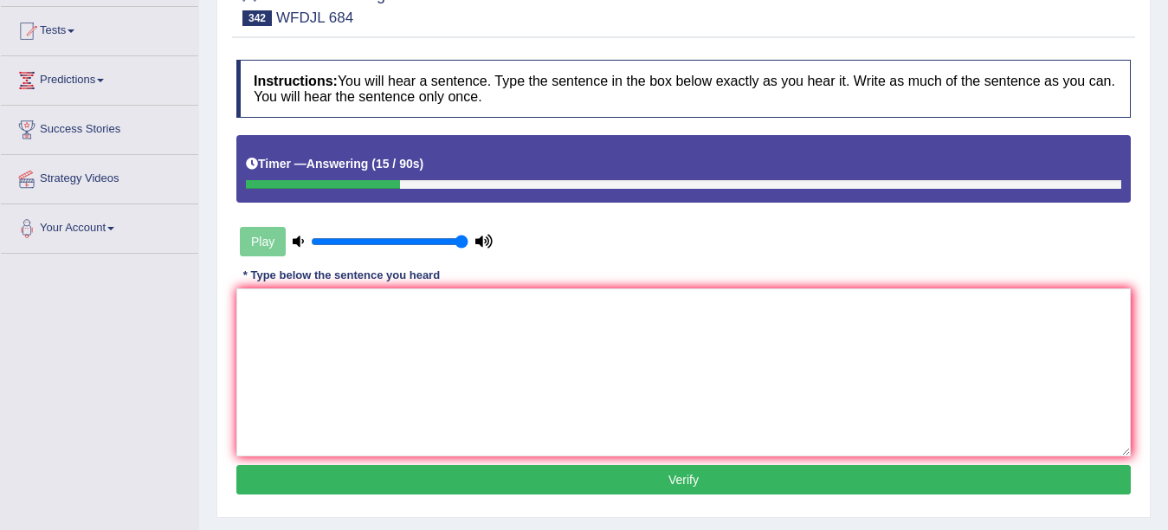
scroll to position [181, 0]
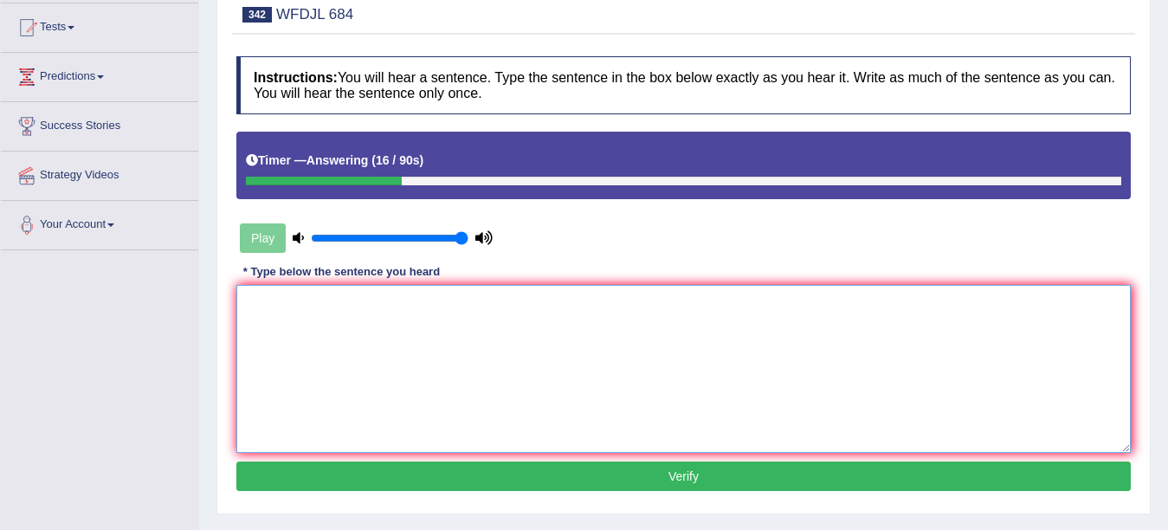
click at [771, 361] on textarea at bounding box center [683, 369] width 894 height 168
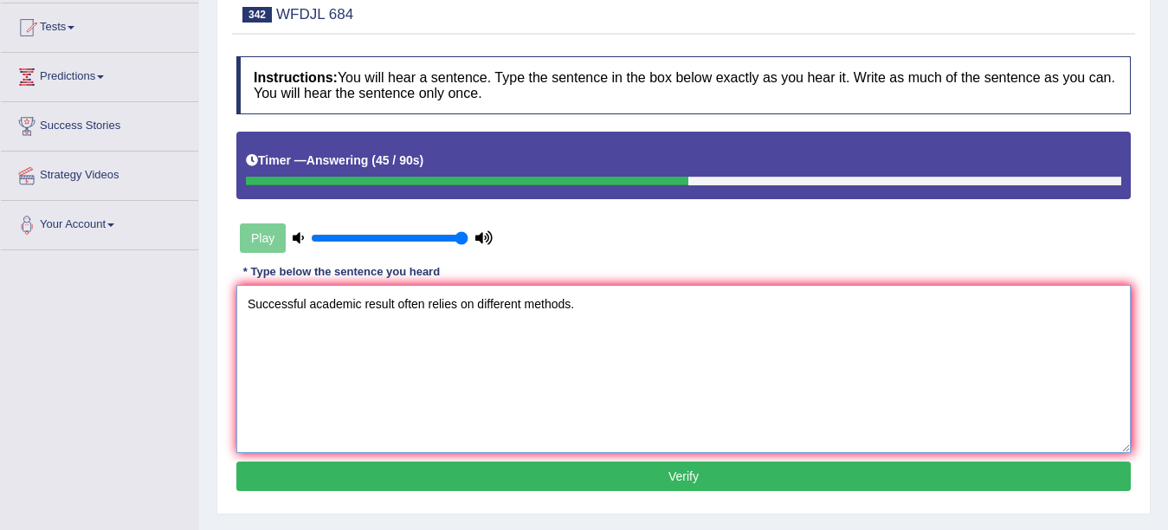
type textarea "Successful academic result often relies on different methods."
click at [731, 481] on button "Verify" at bounding box center [683, 475] width 894 height 29
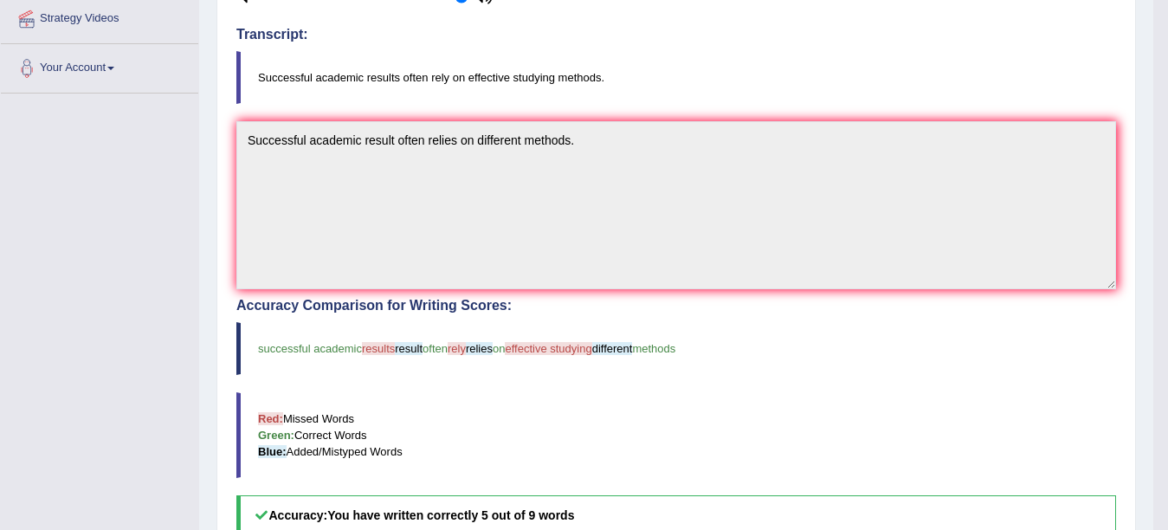
scroll to position [0, 0]
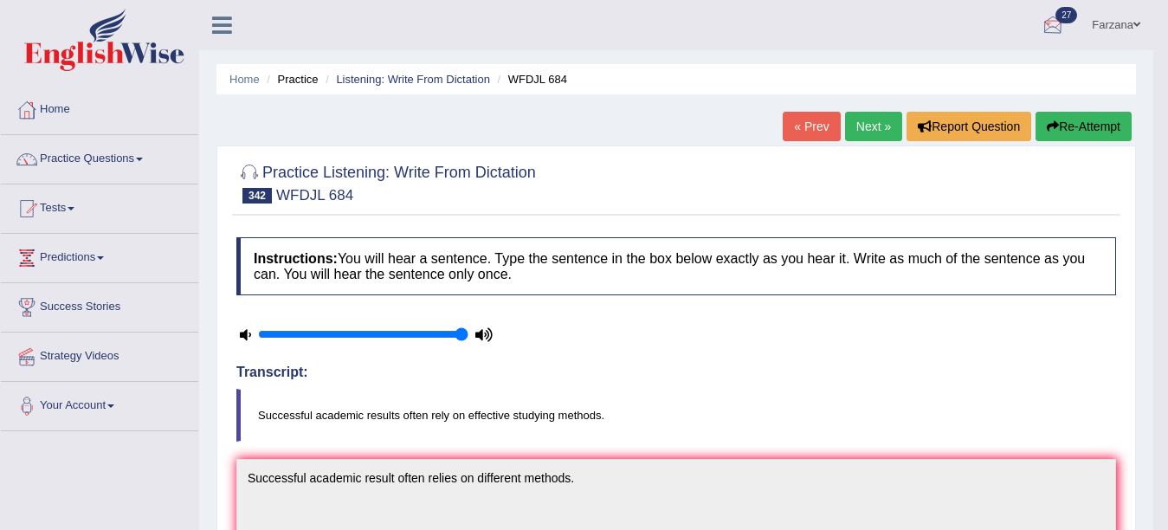
click at [855, 125] on link "Next »" at bounding box center [873, 126] width 57 height 29
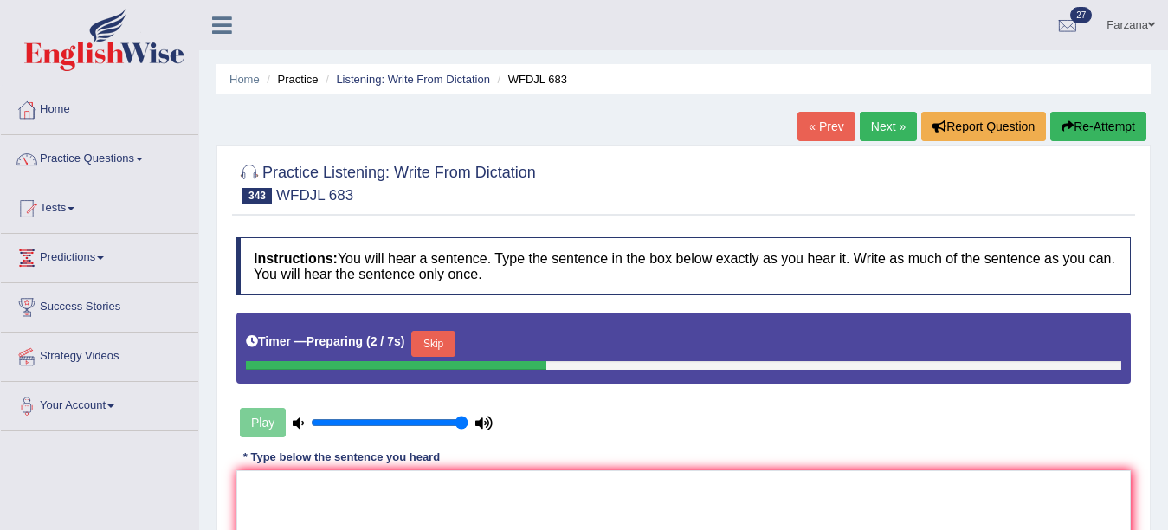
scroll to position [177, 0]
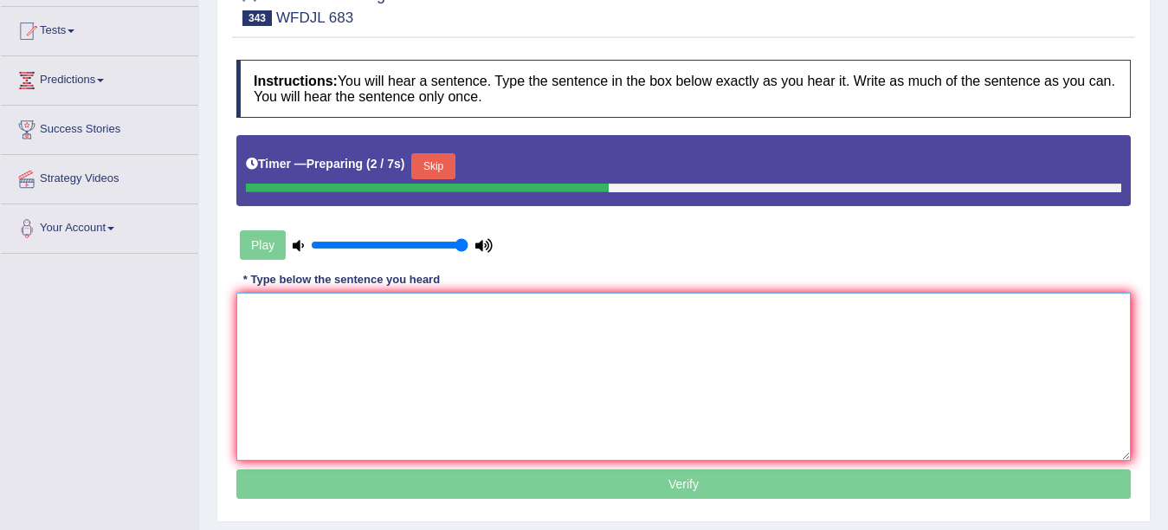
click at [744, 373] on textarea at bounding box center [683, 377] width 894 height 168
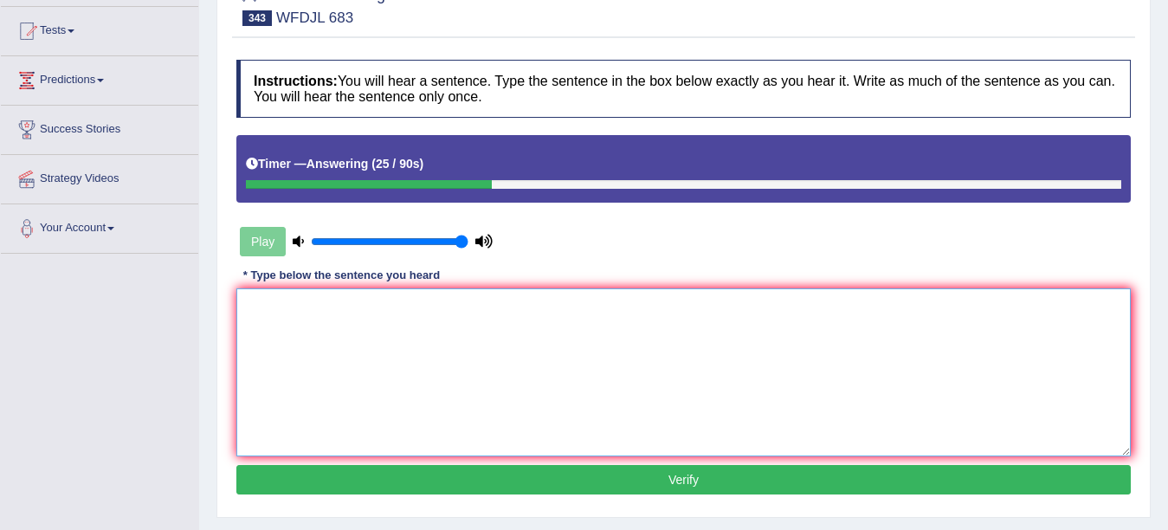
click at [564, 430] on textarea at bounding box center [683, 372] width 894 height 168
type textarea "Y"
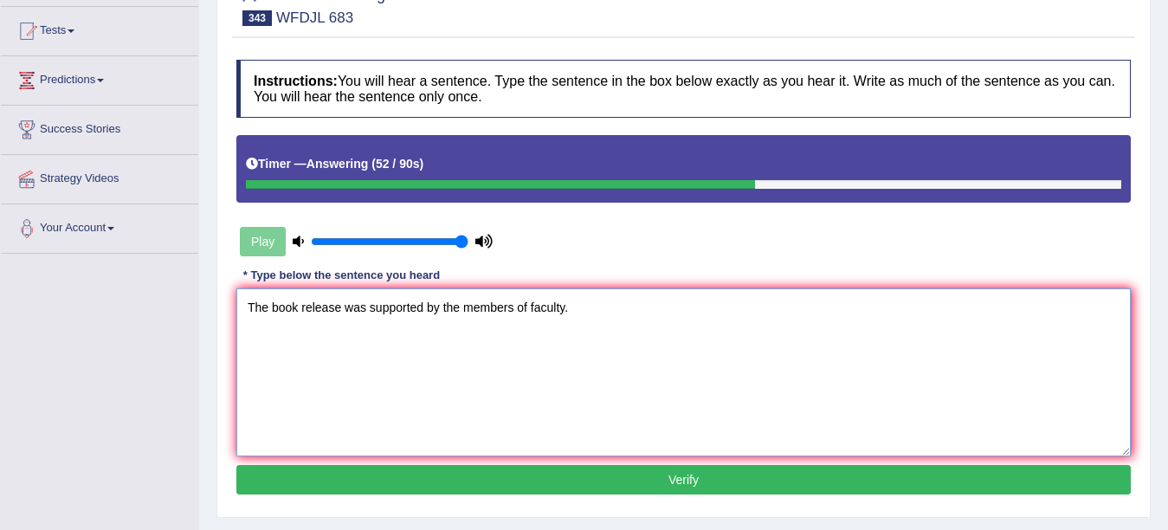
type textarea "The book release was supported by the members of faculty."
click at [529, 477] on button "Verify" at bounding box center [683, 479] width 894 height 29
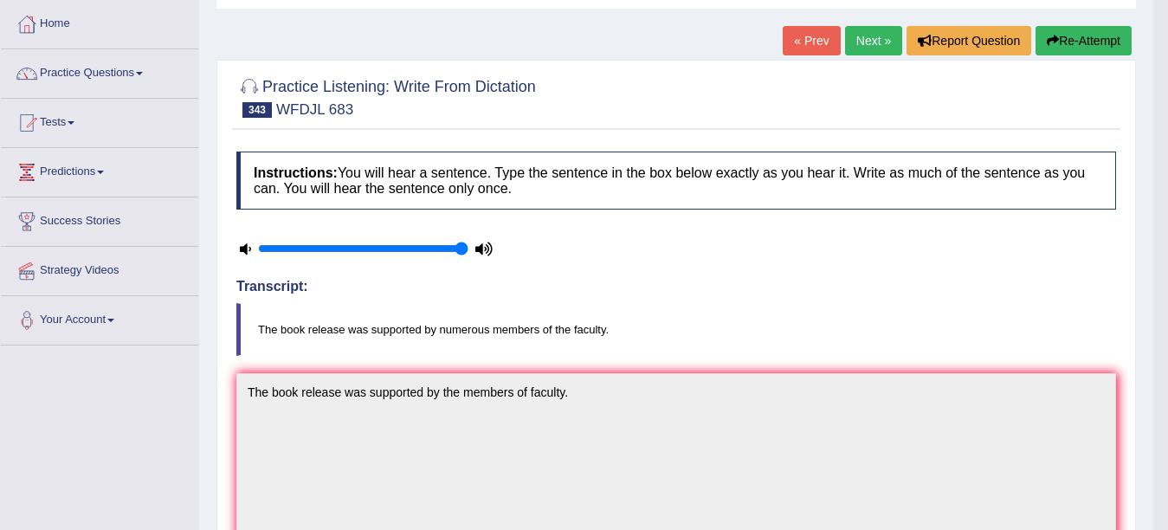
scroll to position [0, 0]
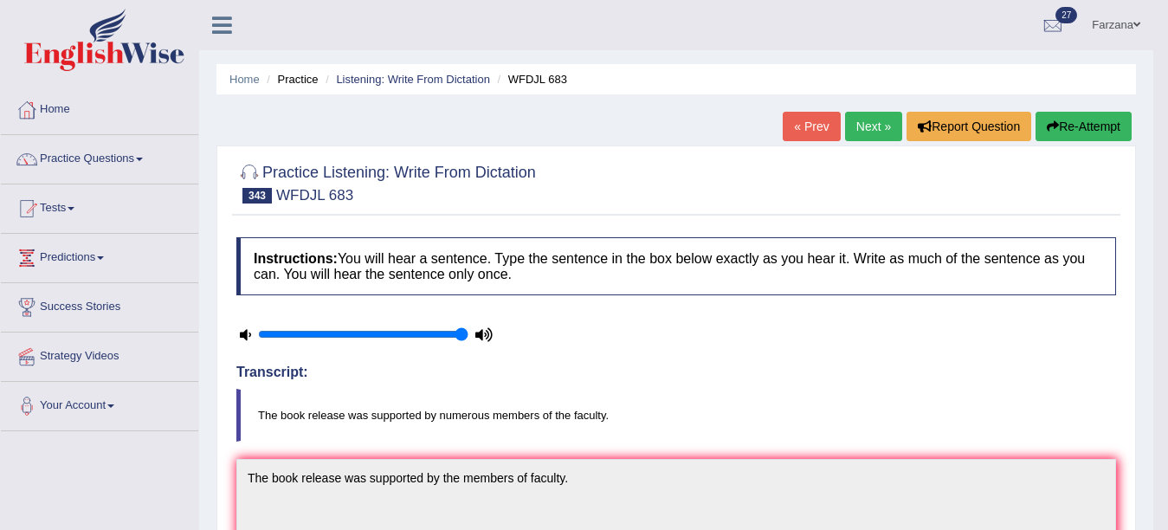
click at [875, 131] on link "Next »" at bounding box center [873, 126] width 57 height 29
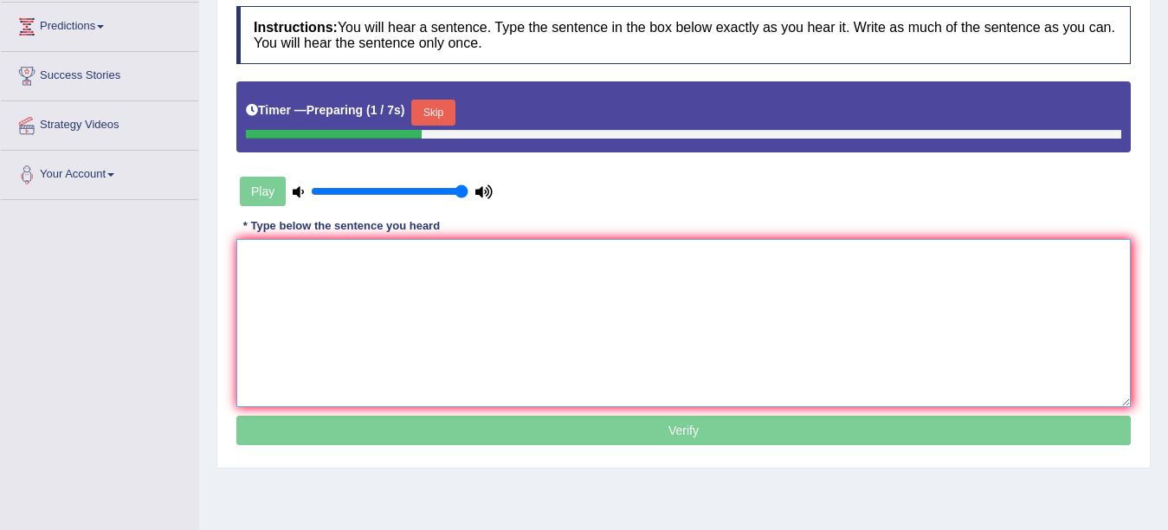
click at [781, 328] on textarea at bounding box center [683, 323] width 894 height 168
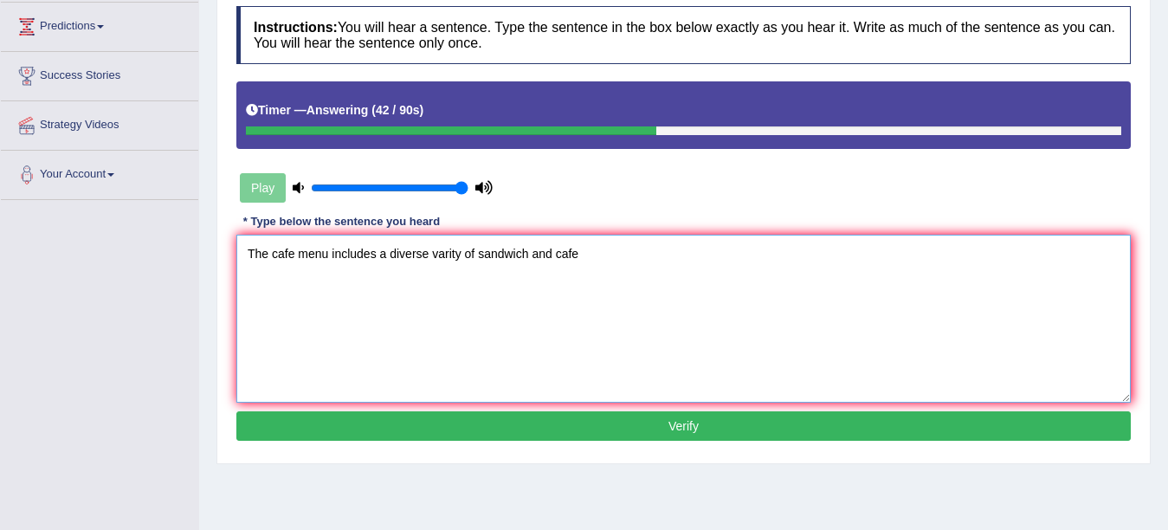
click at [739, 288] on textarea "The cafe menu includes a diverse varity of sandwich and cafe" at bounding box center [683, 319] width 894 height 168
type textarea "The cafe menu includes a diverse varity of sandwich and cafe."
click at [684, 419] on button "Verify" at bounding box center [683, 425] width 894 height 29
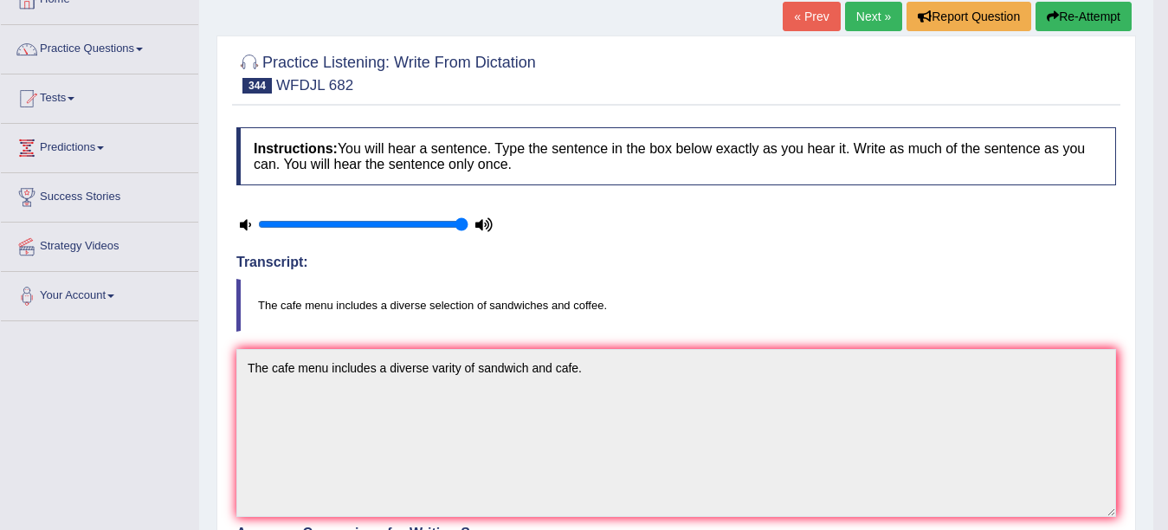
scroll to position [89, 0]
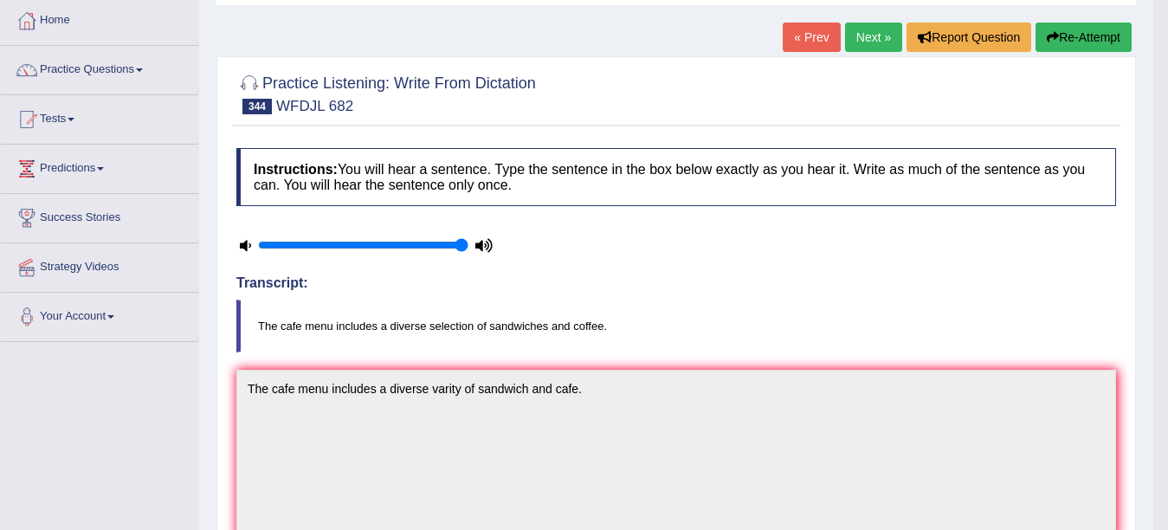
click at [865, 41] on link "Next »" at bounding box center [873, 37] width 57 height 29
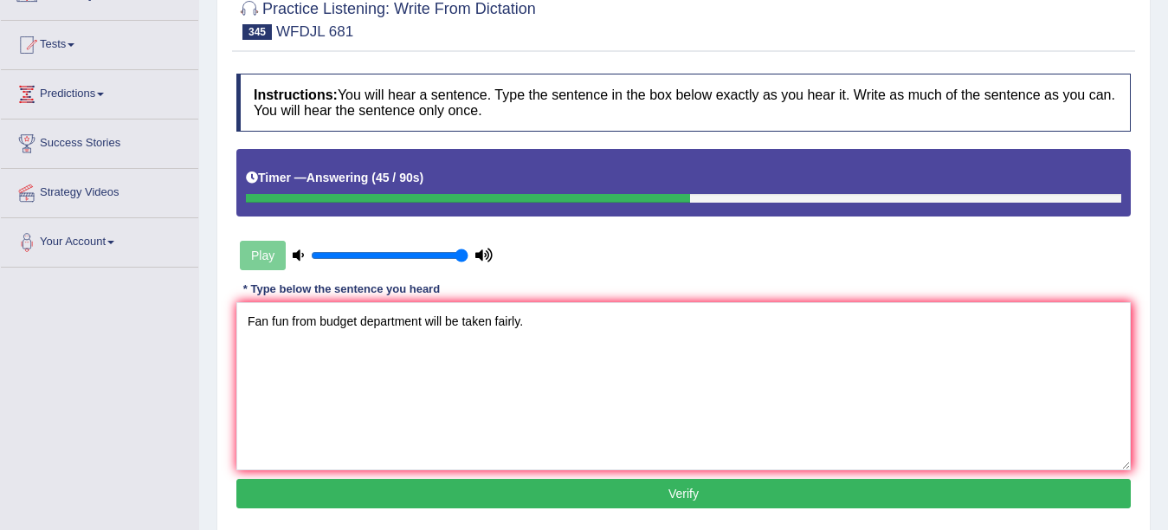
type textarea "Fan fun from budget department will be taken fairly."
click at [531, 481] on button "Verify" at bounding box center [683, 493] width 894 height 29
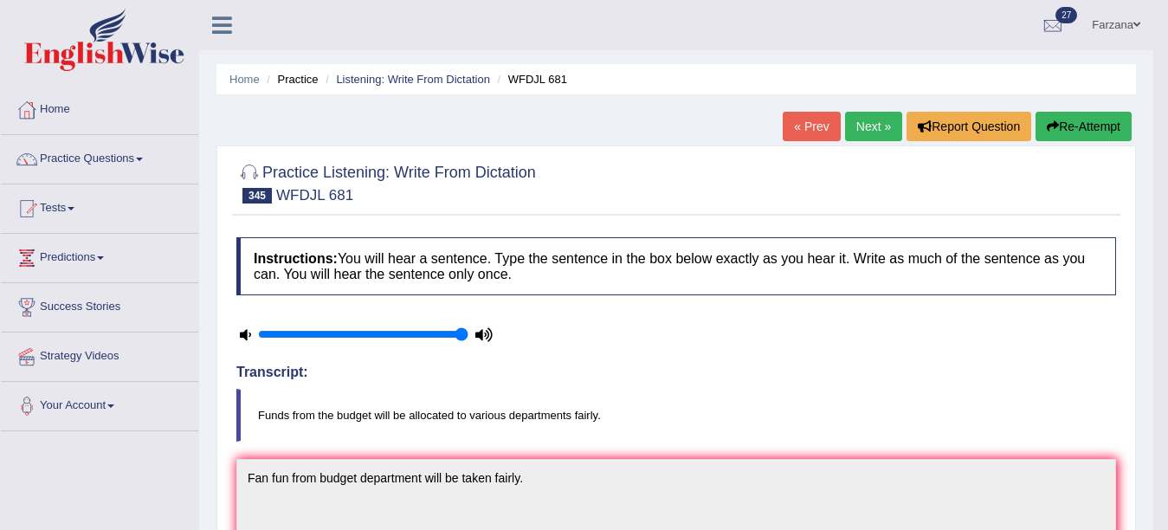
click at [890, 124] on link "Next »" at bounding box center [873, 126] width 57 height 29
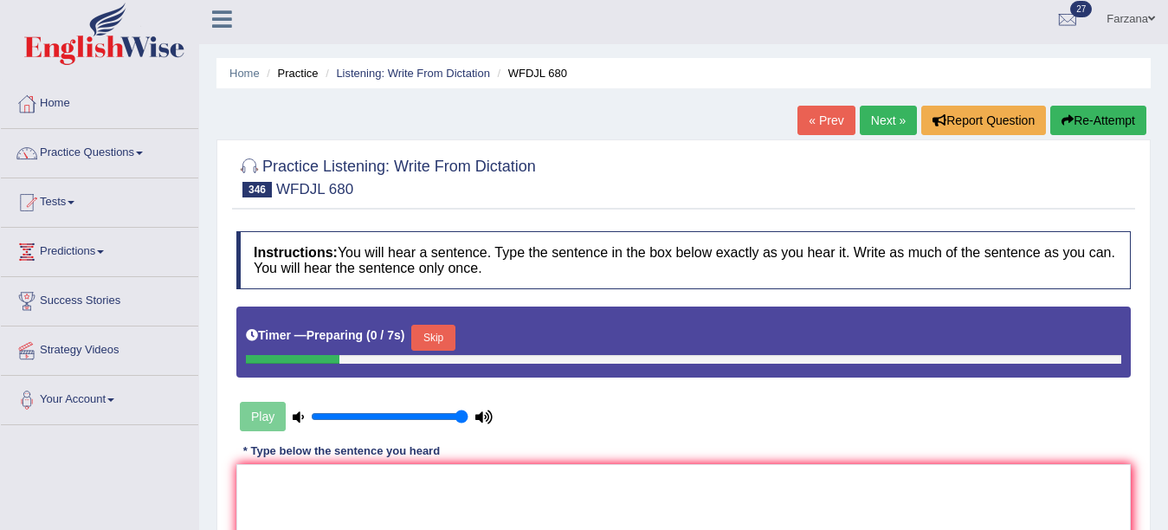
click at [1155, 252] on div "Home Practice Listening: Write From Dictation WFDJL 680 « Prev Next » Report Qu…" at bounding box center [683, 427] width 969 height 866
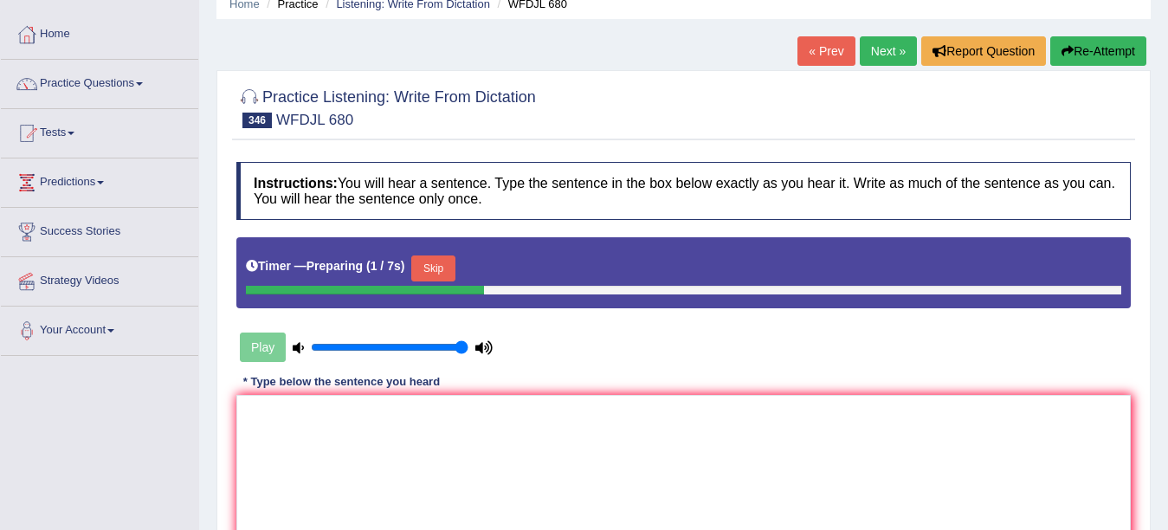
scroll to position [208, 0]
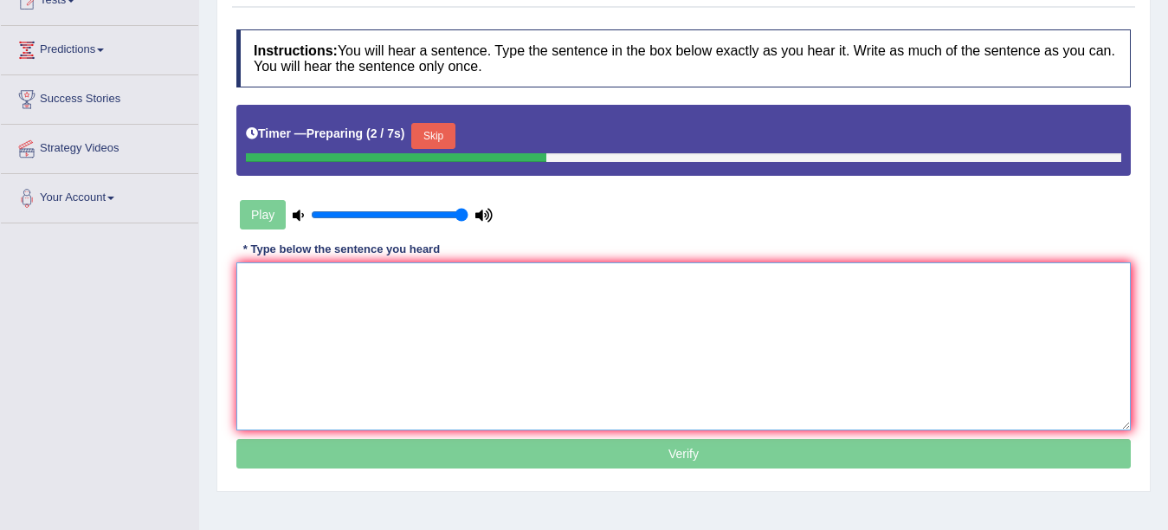
click at [531, 343] on textarea at bounding box center [683, 346] width 894 height 168
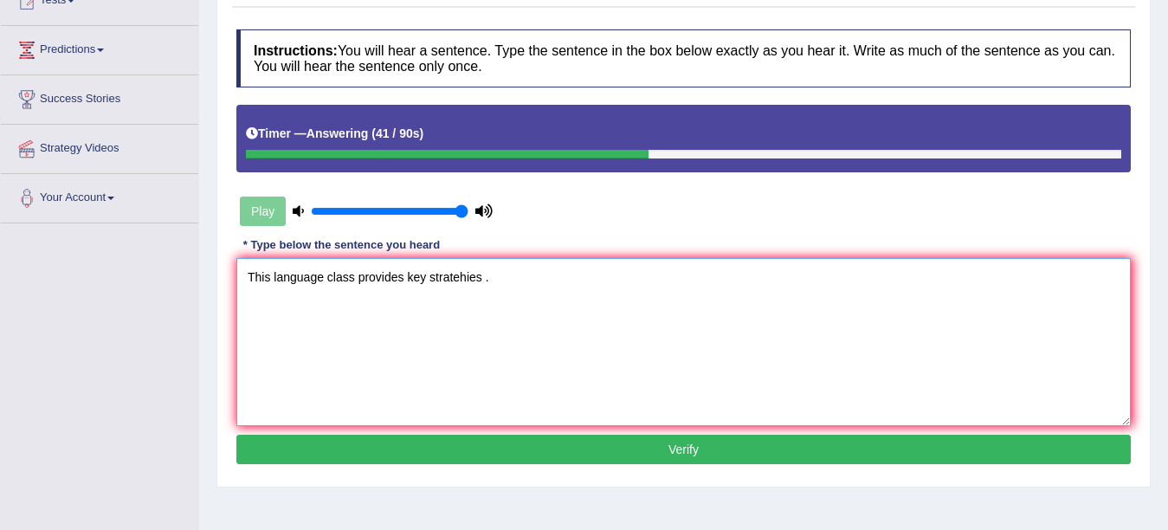
type textarea "This language class provides key stratehies ."
click at [352, 457] on button "Verify" at bounding box center [683, 449] width 894 height 29
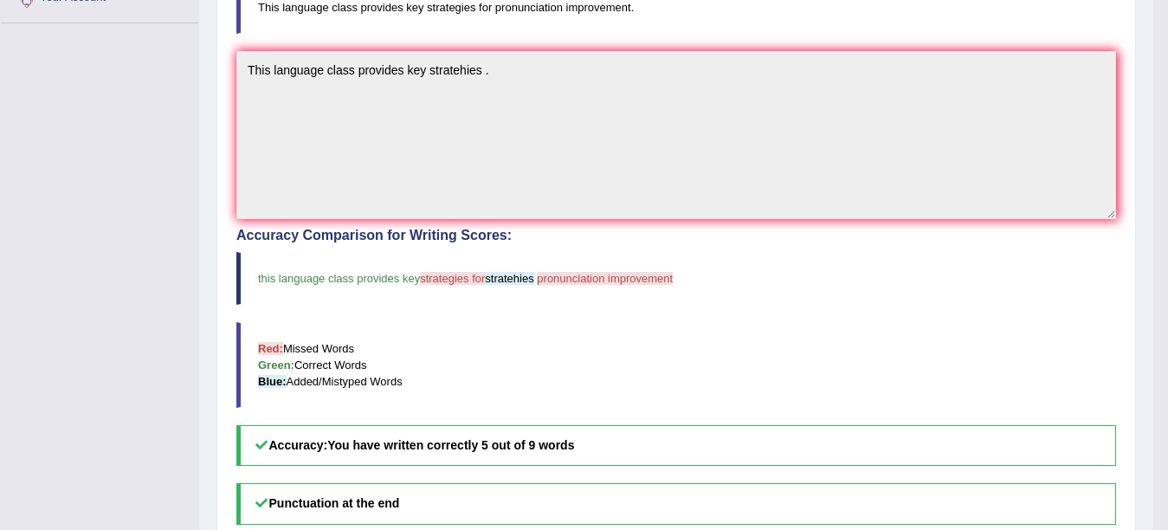
scroll to position [0, 0]
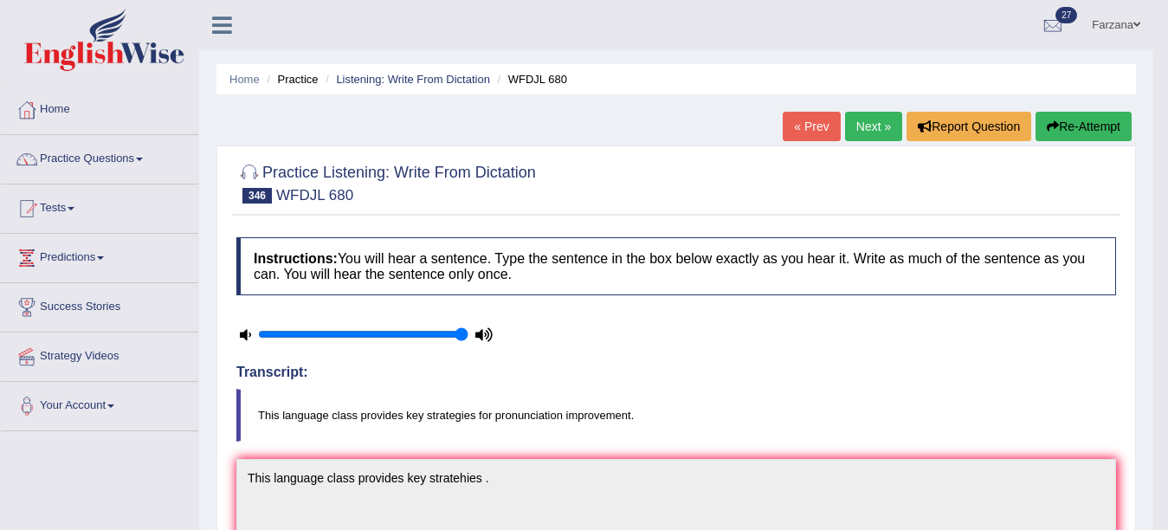
click at [881, 119] on link "Next »" at bounding box center [873, 126] width 57 height 29
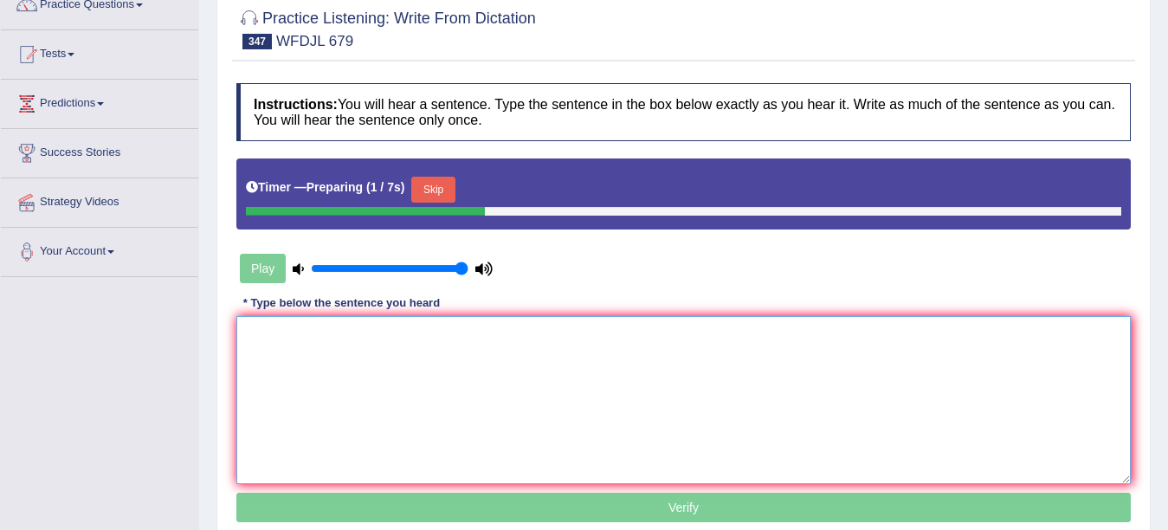
click at [327, 354] on textarea at bounding box center [683, 400] width 894 height 168
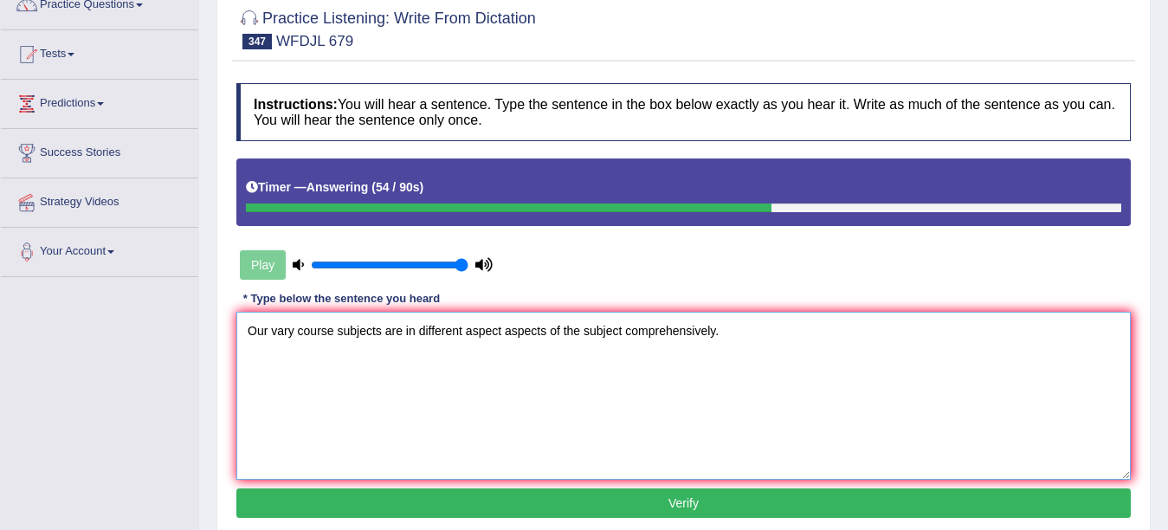
type textarea "Our vary course subjects are in different aspect aspects of the subject compreh…"
click at [360, 513] on button "Verify" at bounding box center [683, 502] width 894 height 29
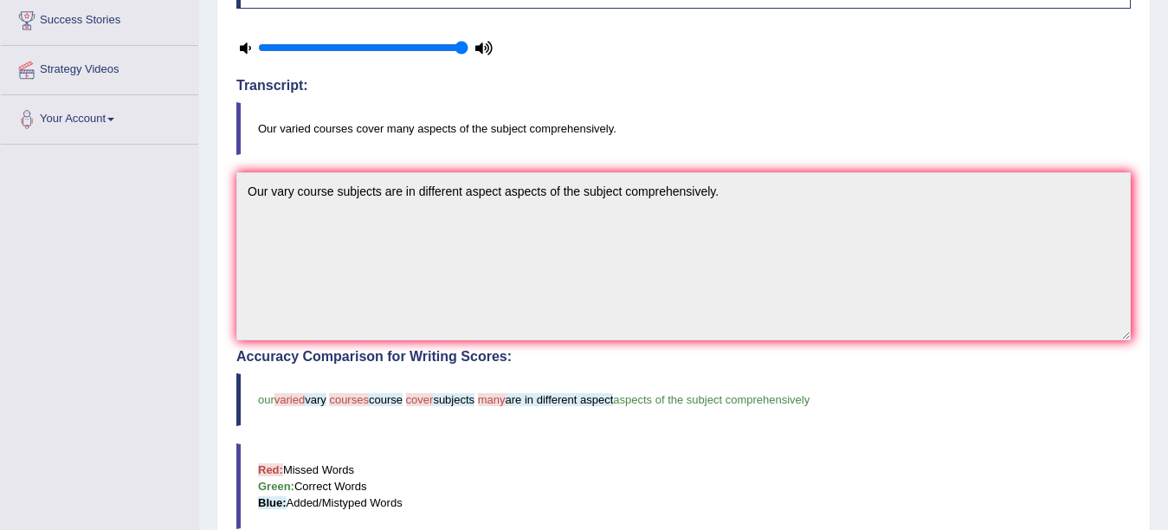
scroll to position [258, 0]
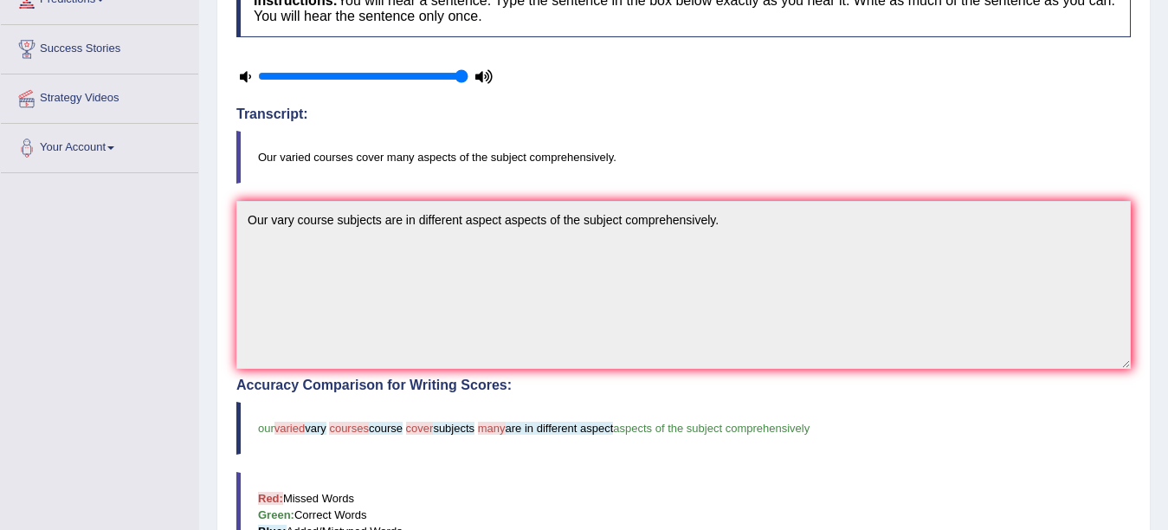
drag, startPoint x: 1120, startPoint y: 405, endPoint x: 1125, endPoint y: 394, distance: 12.1
click at [1125, 394] on div "Accuracy Comparison for Writing Scores: our varied vary courses course cover su…" at bounding box center [683, 497] width 894 height 238
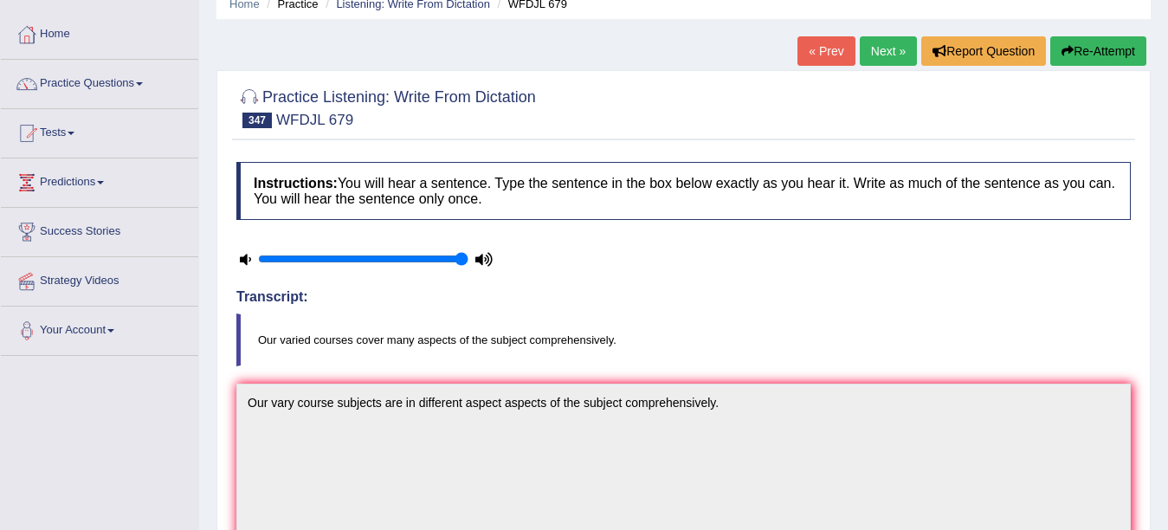
scroll to position [0, 0]
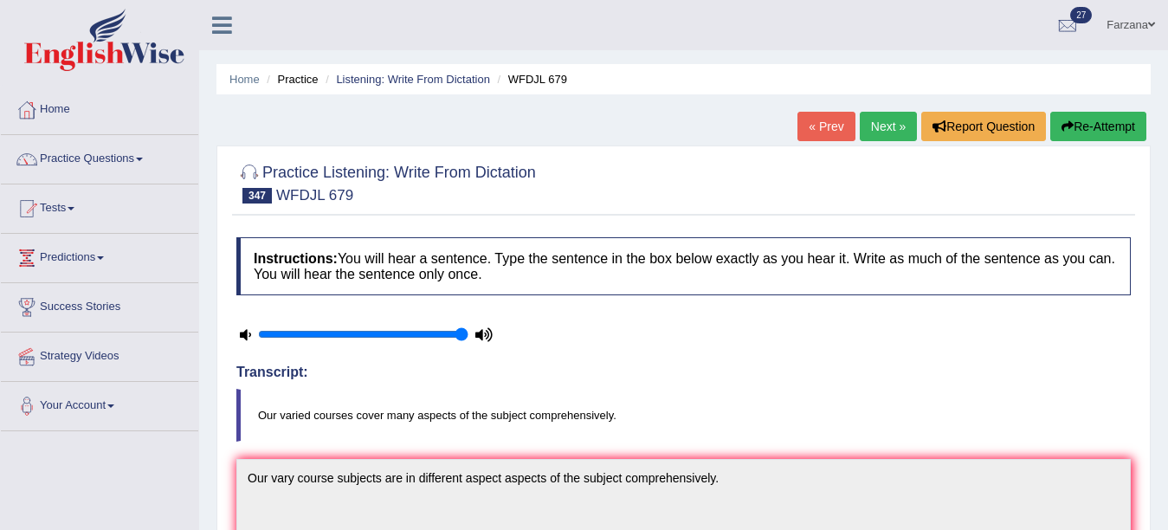
click at [895, 123] on link "Next »" at bounding box center [888, 126] width 57 height 29
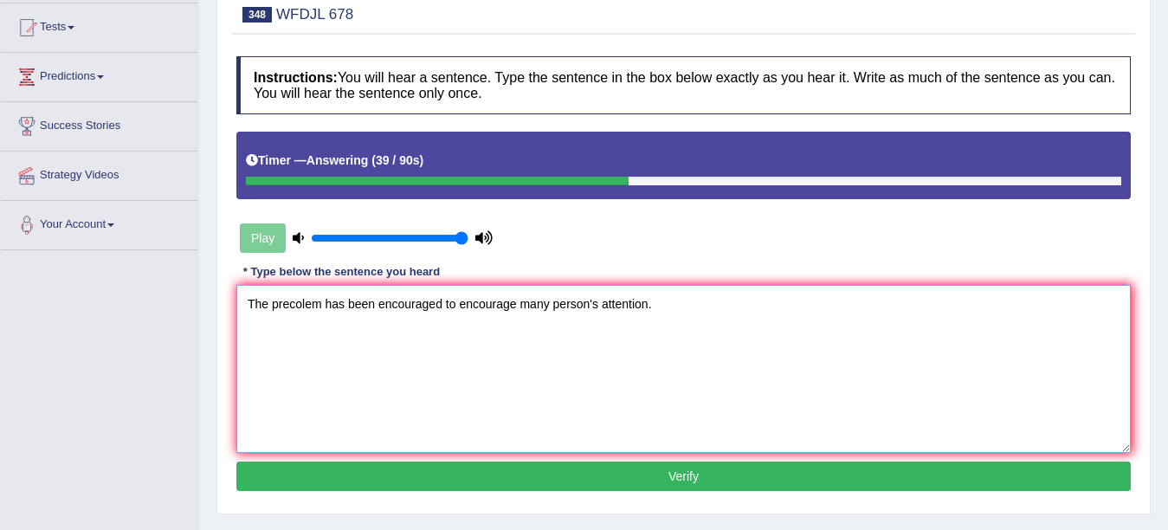
type textarea "The precolem has been encouraged to encourage many person's attention."
click at [337, 474] on button "Verify" at bounding box center [683, 475] width 894 height 29
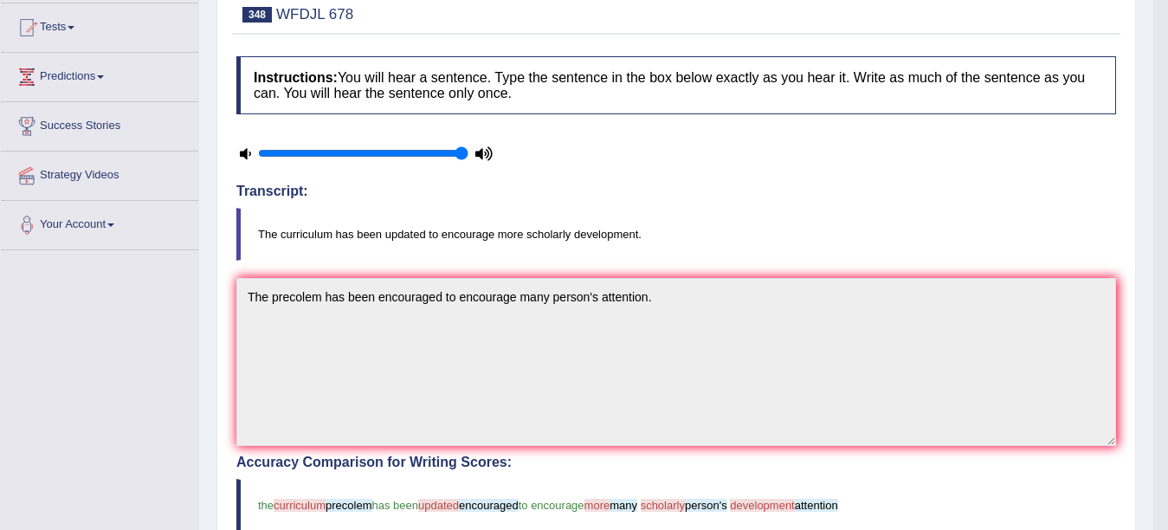
drag, startPoint x: 1182, startPoint y: 238, endPoint x: 1176, endPoint y: 332, distance: 94.6
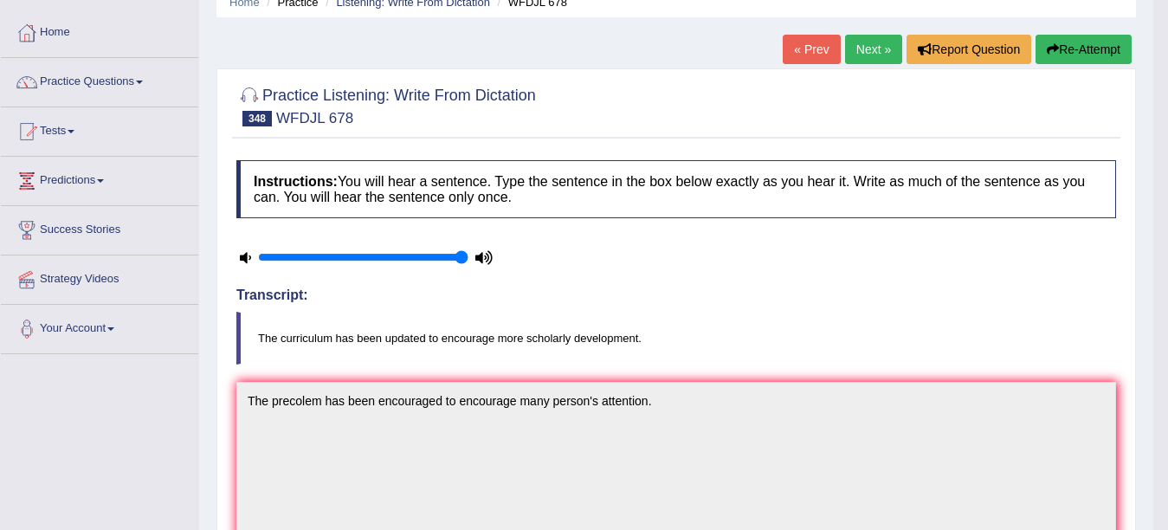
scroll to position [51, 0]
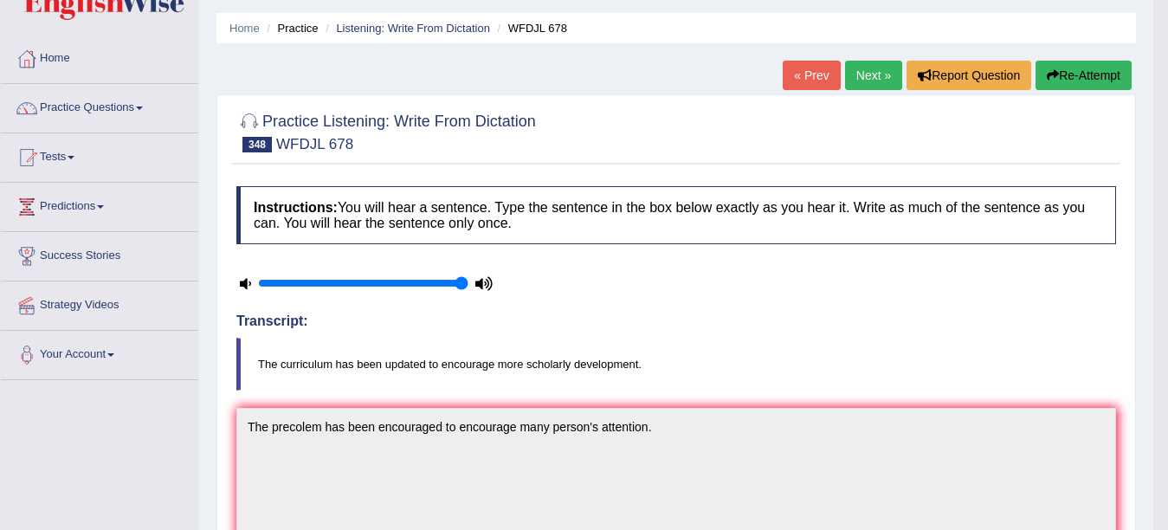
click at [868, 68] on link "Next »" at bounding box center [873, 75] width 57 height 29
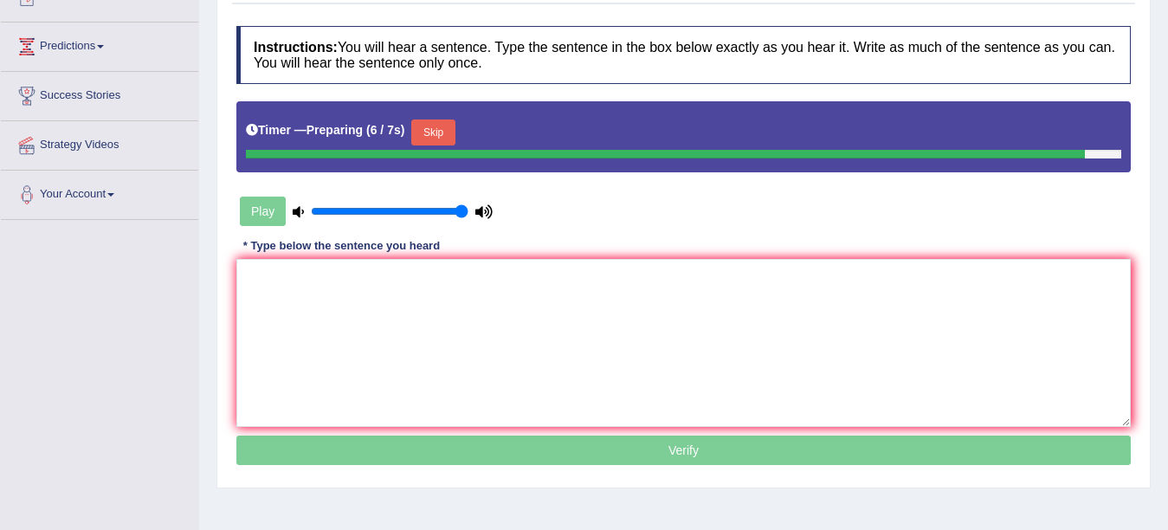
click at [455, 121] on button "Skip" at bounding box center [432, 132] width 43 height 26
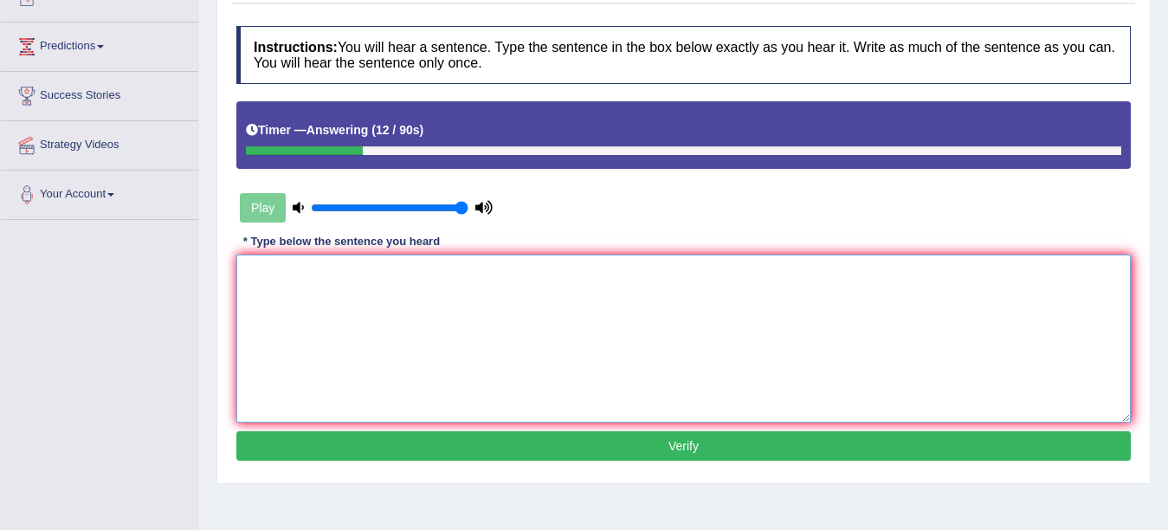
click at [466, 260] on textarea at bounding box center [683, 339] width 894 height 168
click at [466, 260] on textarea "Each semester, the dance depart" at bounding box center [683, 339] width 894 height 168
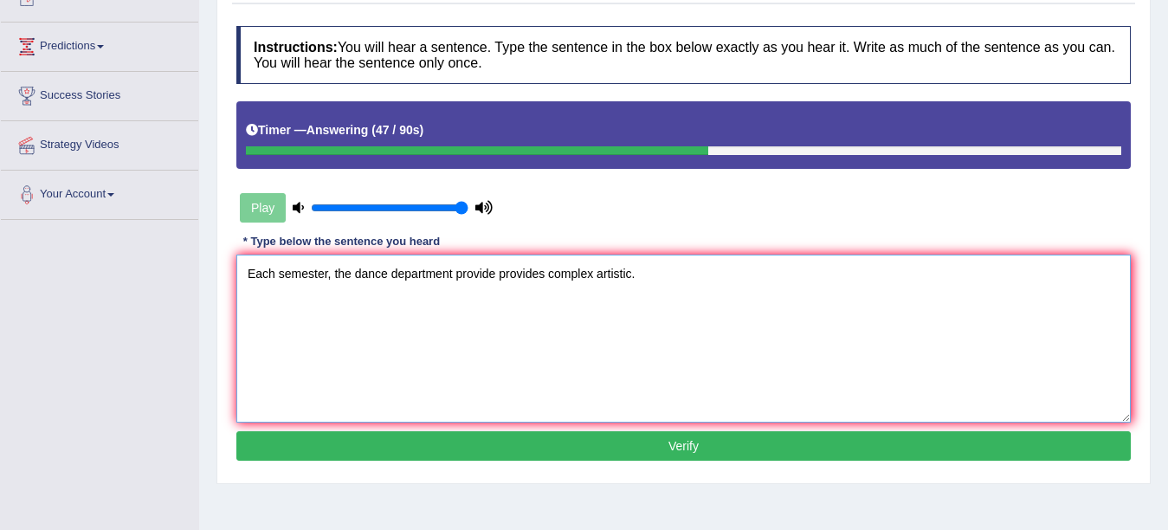
type textarea "Each semester, the dance department provide provides complex artistic."
click at [514, 457] on button "Verify" at bounding box center [683, 445] width 894 height 29
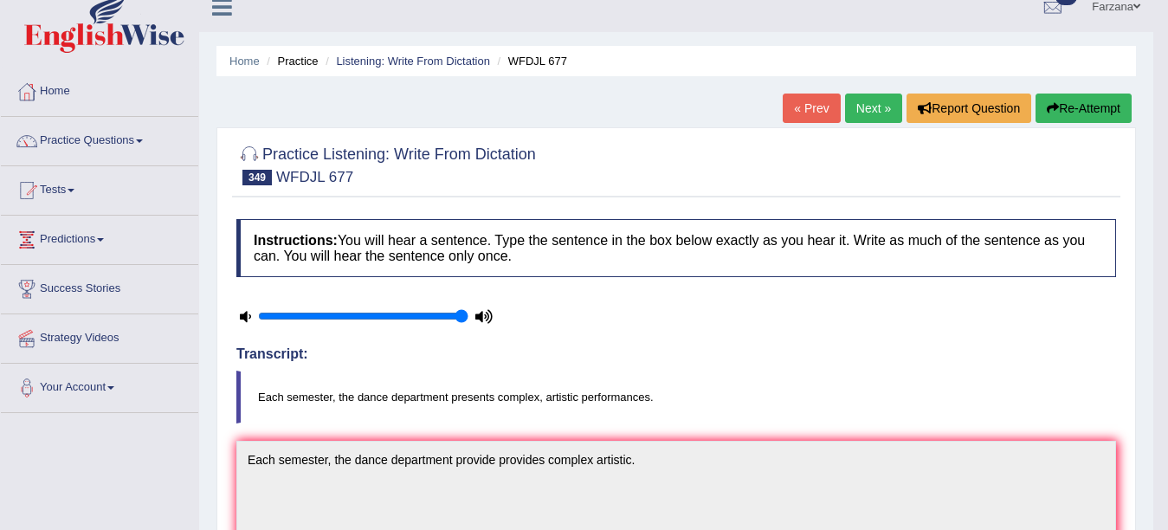
scroll to position [6, 0]
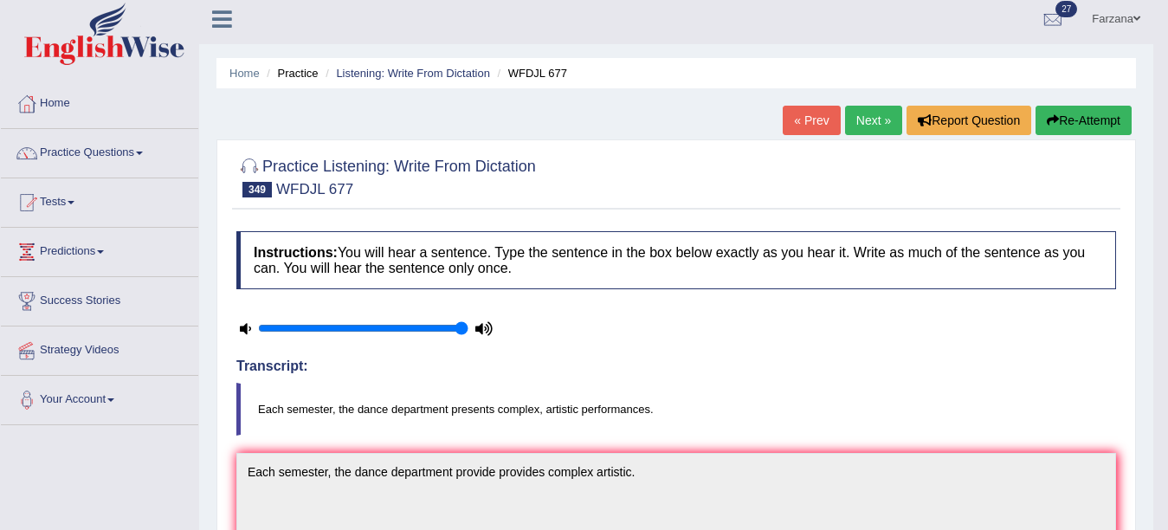
click at [872, 121] on link "Next »" at bounding box center [873, 120] width 57 height 29
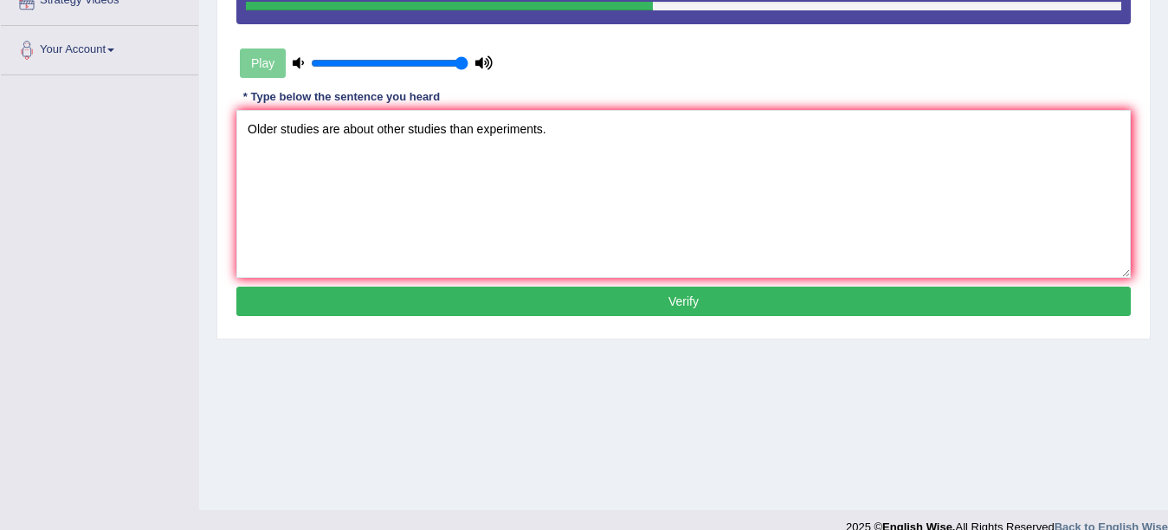
type textarea "Older studies are about other studies than experiments."
click at [937, 302] on button "Verify" at bounding box center [683, 301] width 894 height 29
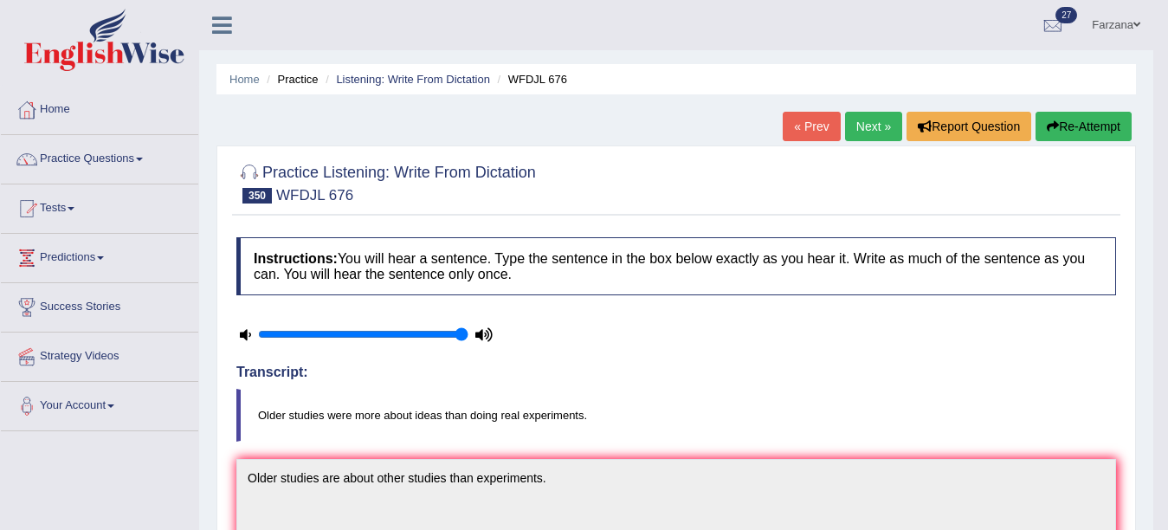
click at [1106, 36] on link "Farzana" at bounding box center [1116, 22] width 74 height 45
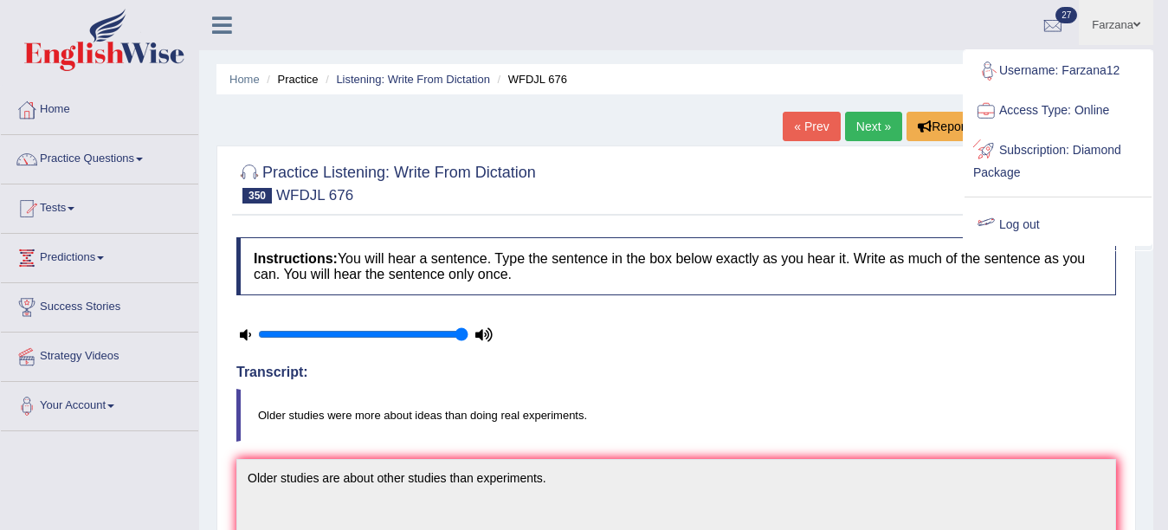
click at [1023, 216] on link "Log out" at bounding box center [1058, 225] width 187 height 40
